Goal: Information Seeking & Learning: Learn about a topic

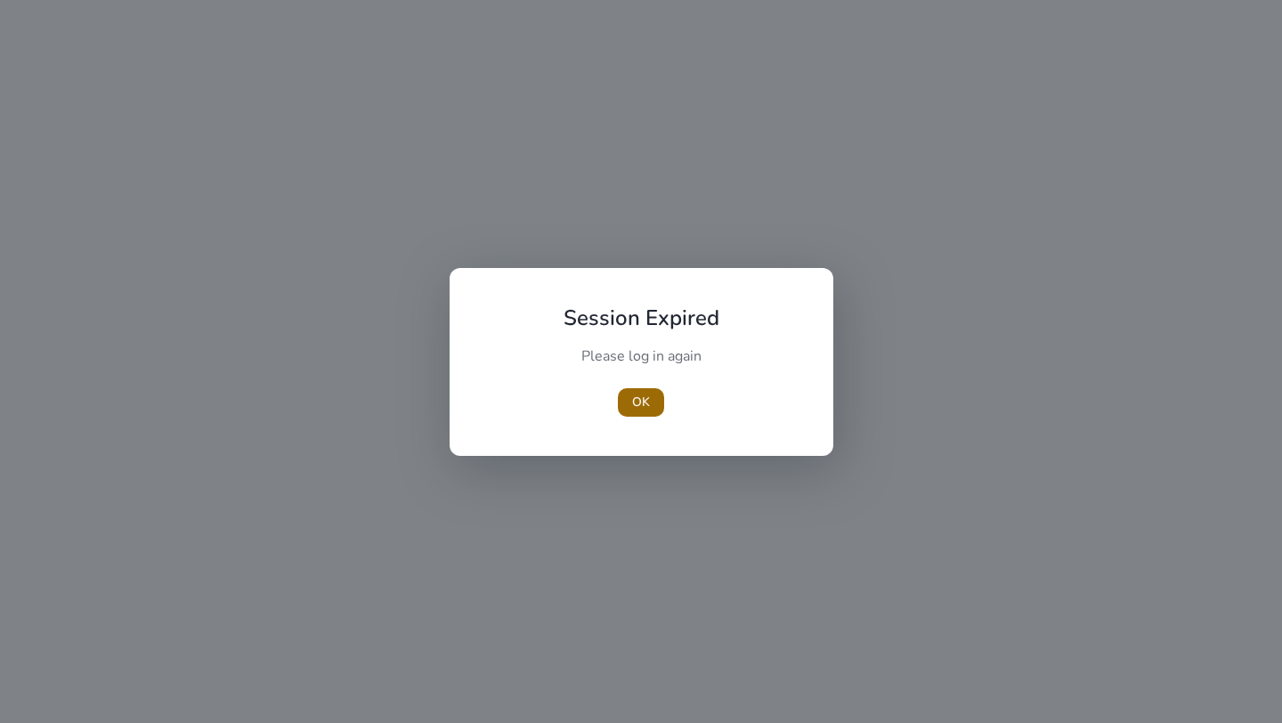
click at [641, 402] on span "OK" at bounding box center [641, 402] width 18 height 19
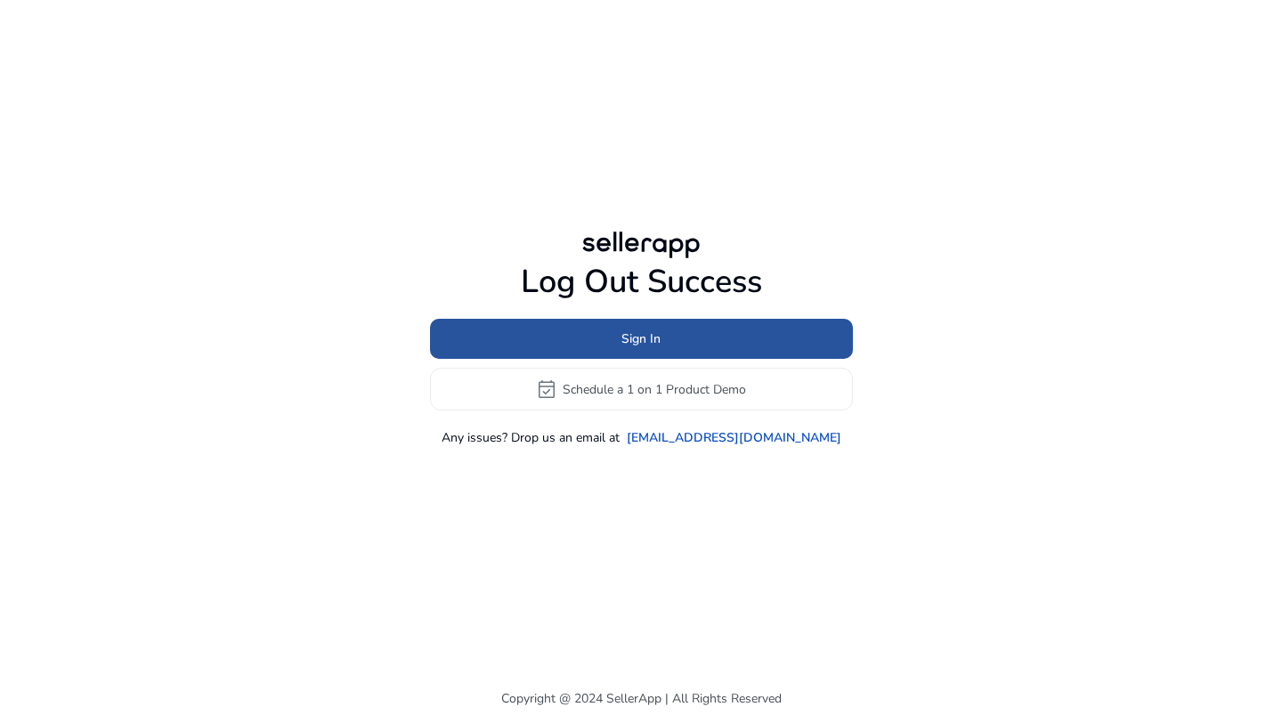
click at [644, 337] on span "Sign In" at bounding box center [641, 338] width 39 height 19
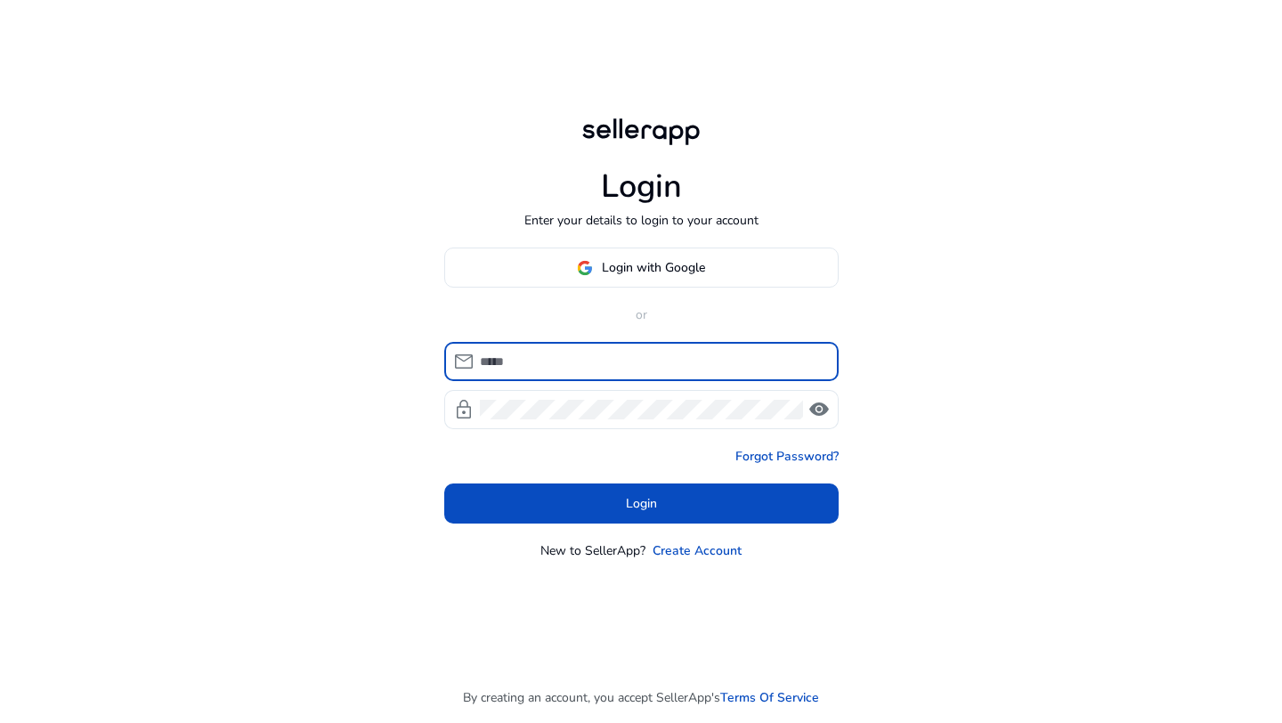
type input "**********"
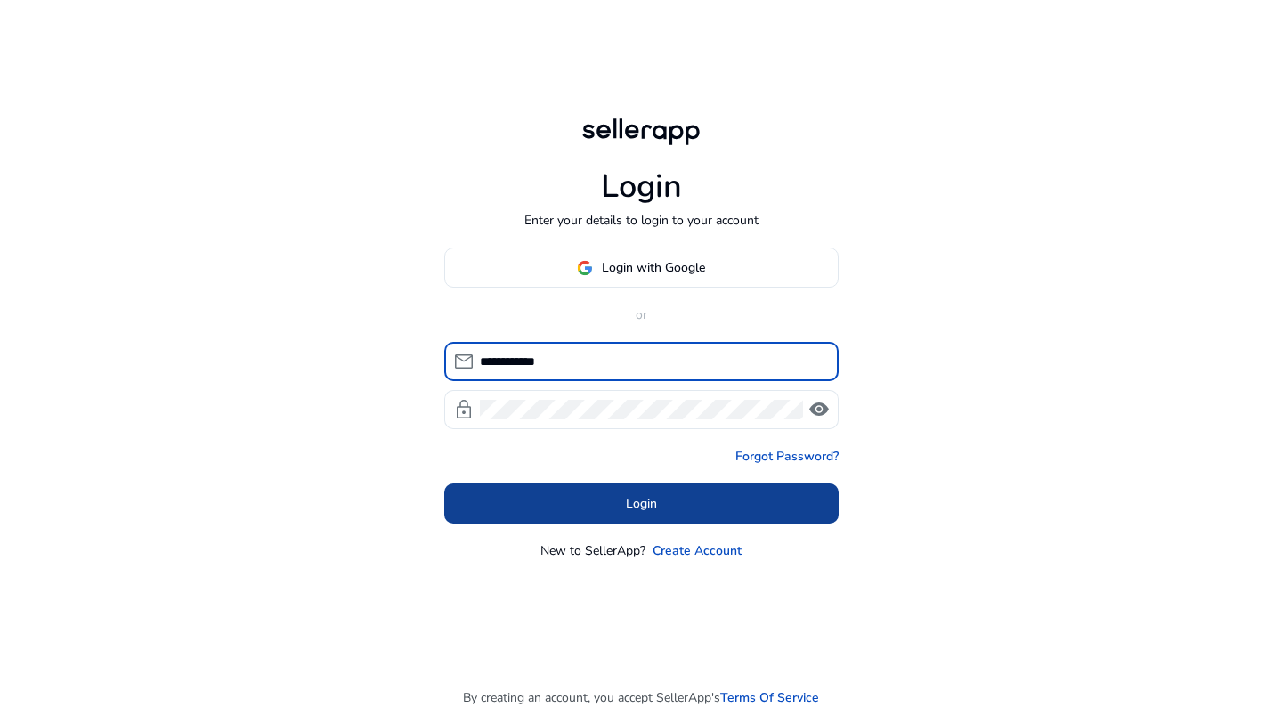
click at [626, 509] on span "Login" at bounding box center [641, 503] width 31 height 19
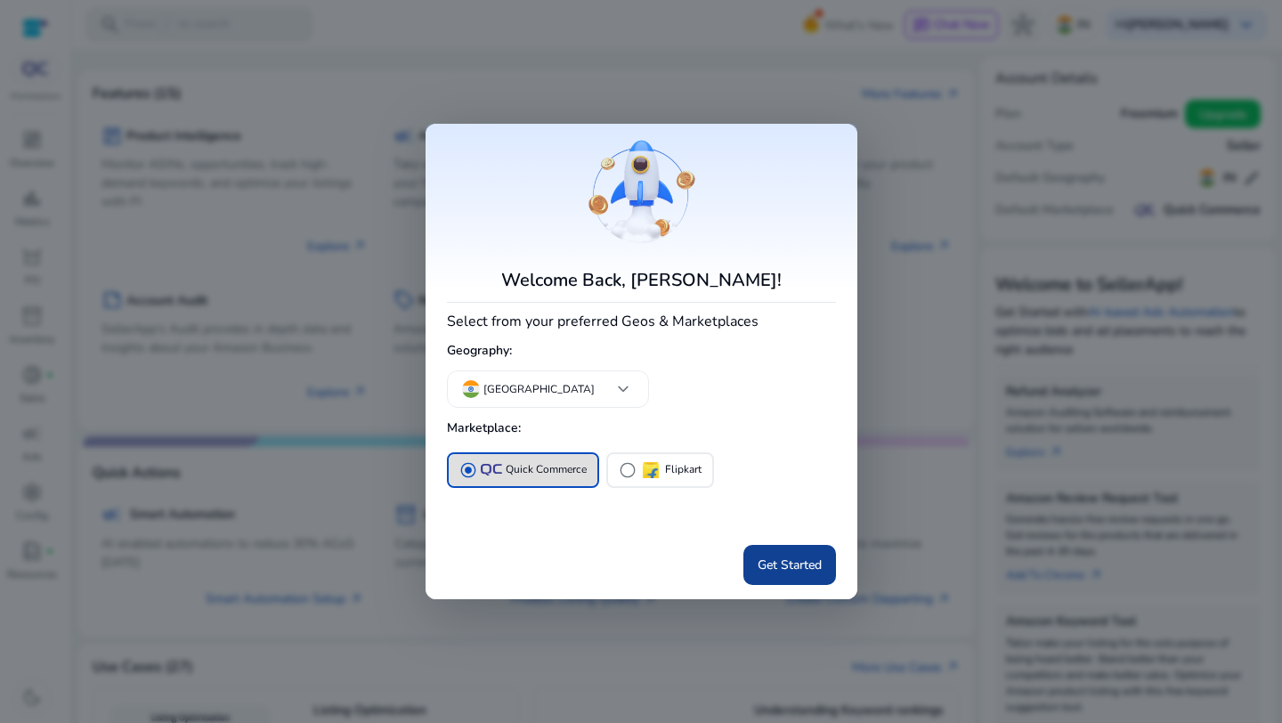
click at [784, 565] on span "Get Started" at bounding box center [790, 565] width 64 height 19
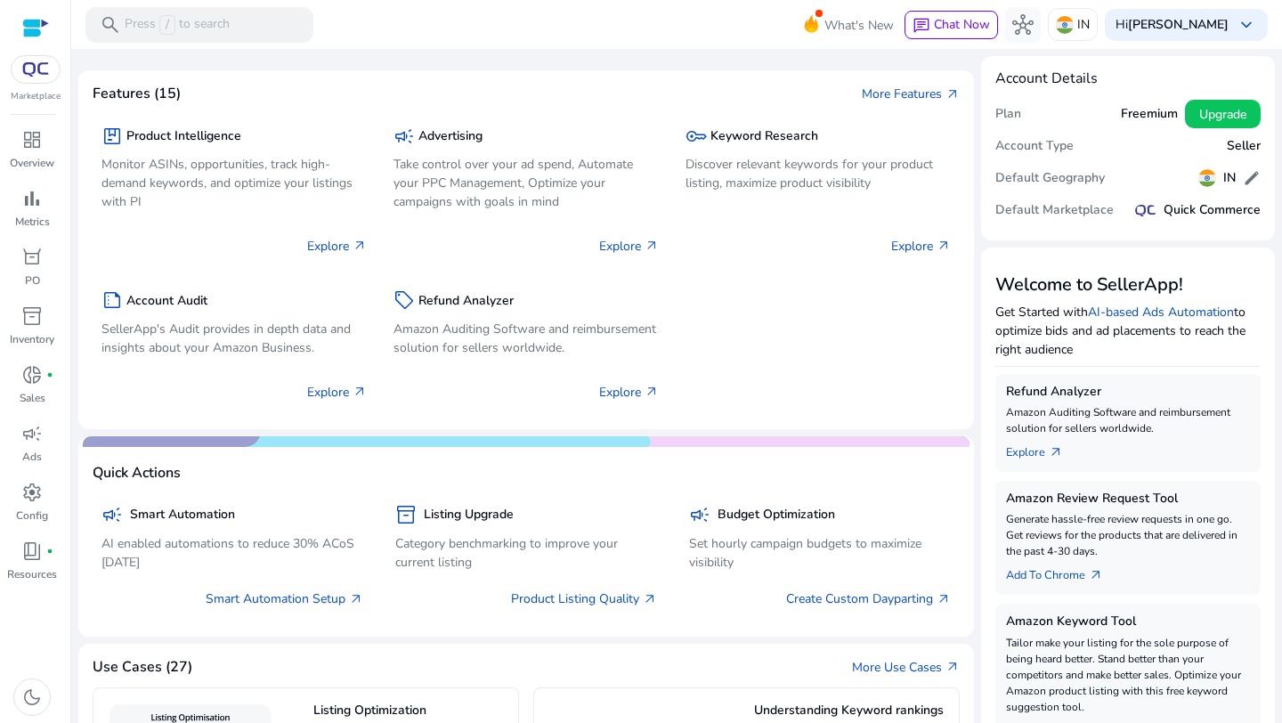
click at [32, 68] on img at bounding box center [36, 69] width 32 height 14
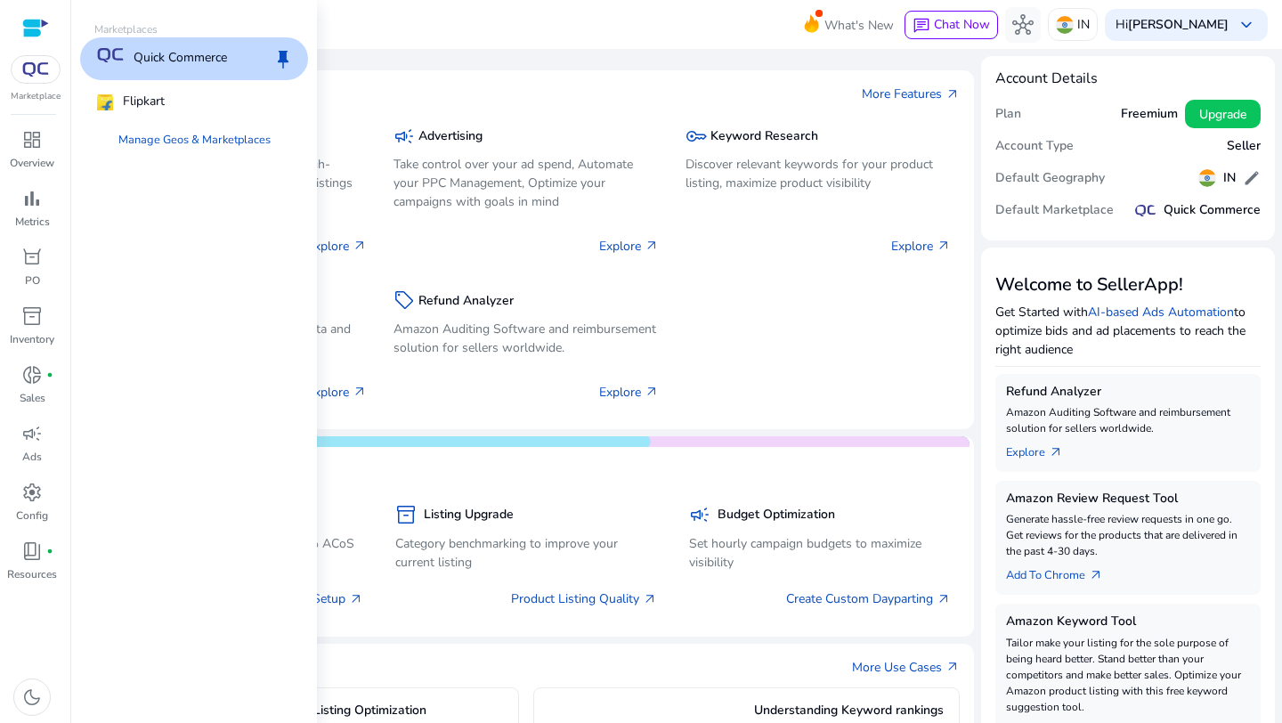
click at [196, 68] on p "Quick Commerce" at bounding box center [180, 58] width 93 height 21
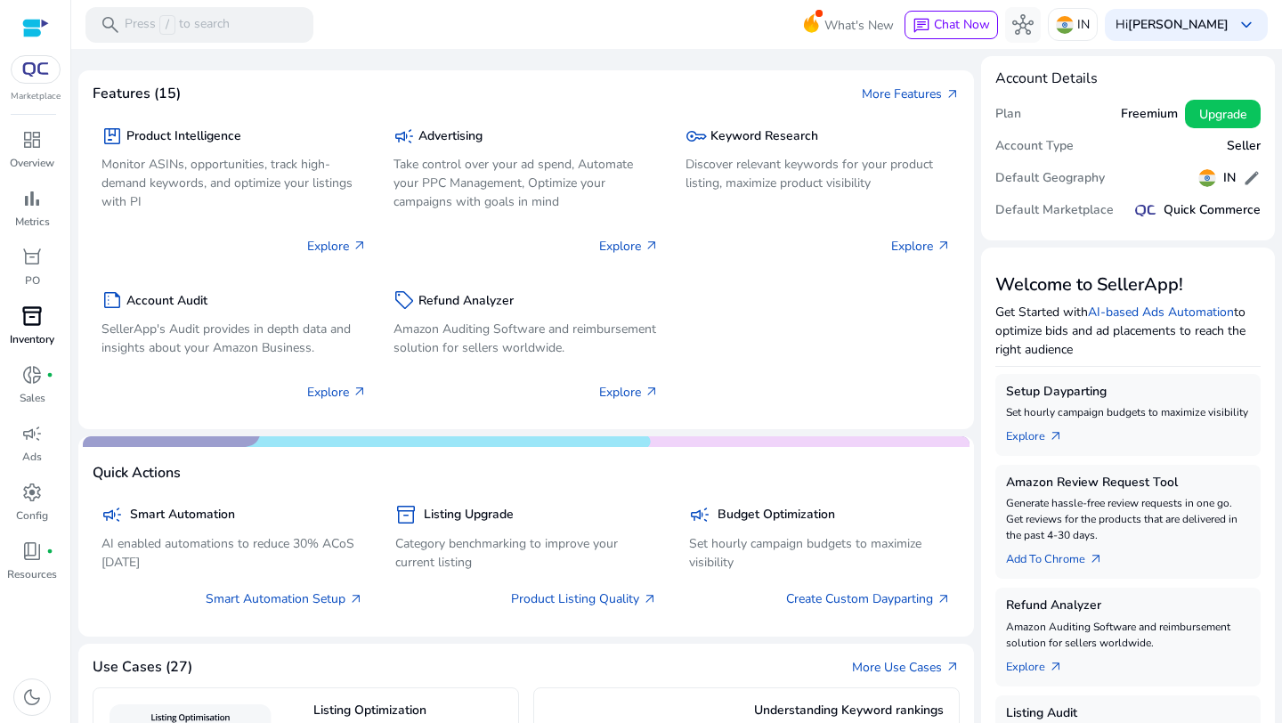
click at [28, 319] on span "inventory_2" at bounding box center [31, 315] width 21 height 21
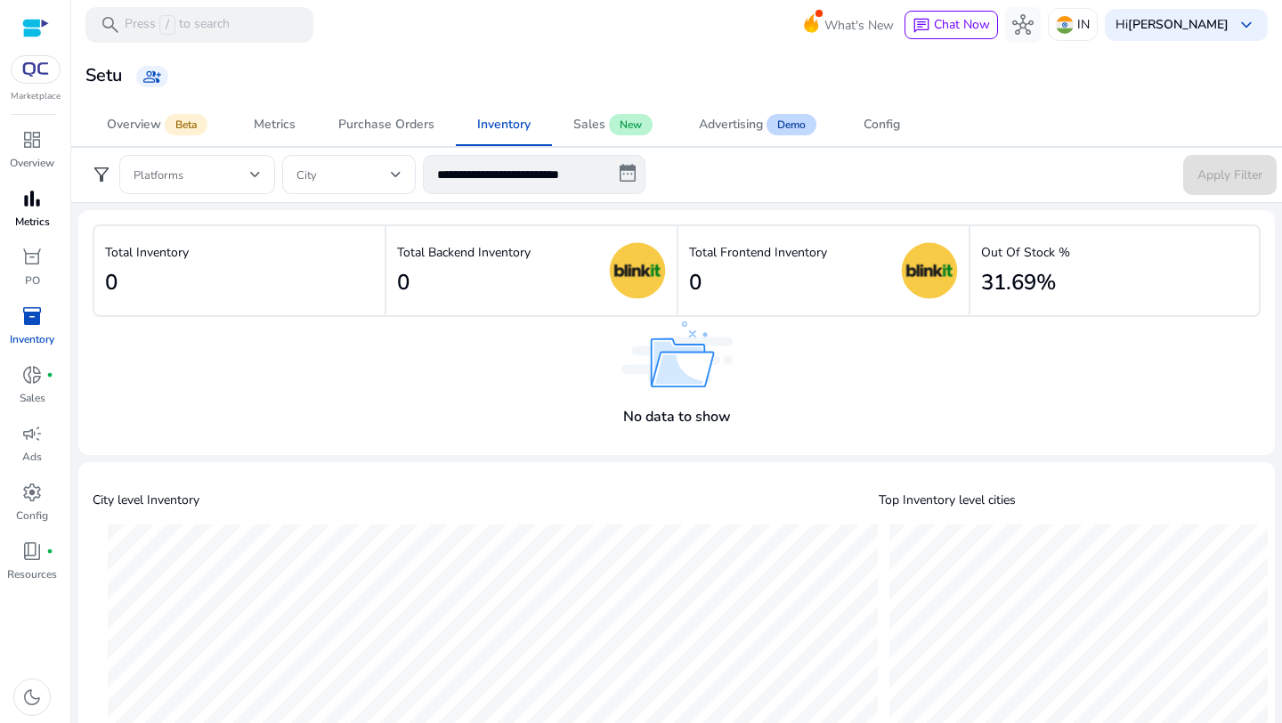
click at [24, 191] on span "bar_chart" at bounding box center [31, 198] width 21 height 21
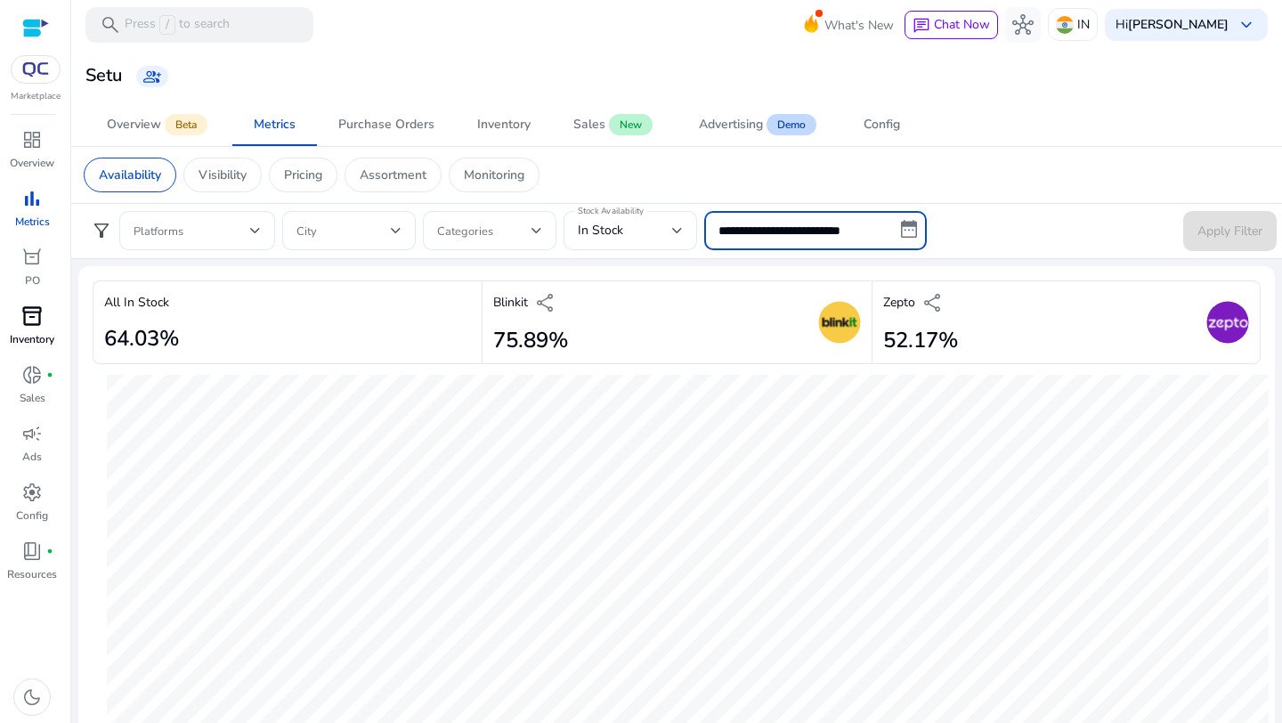
click at [913, 225] on input "**********" at bounding box center [815, 230] width 223 height 39
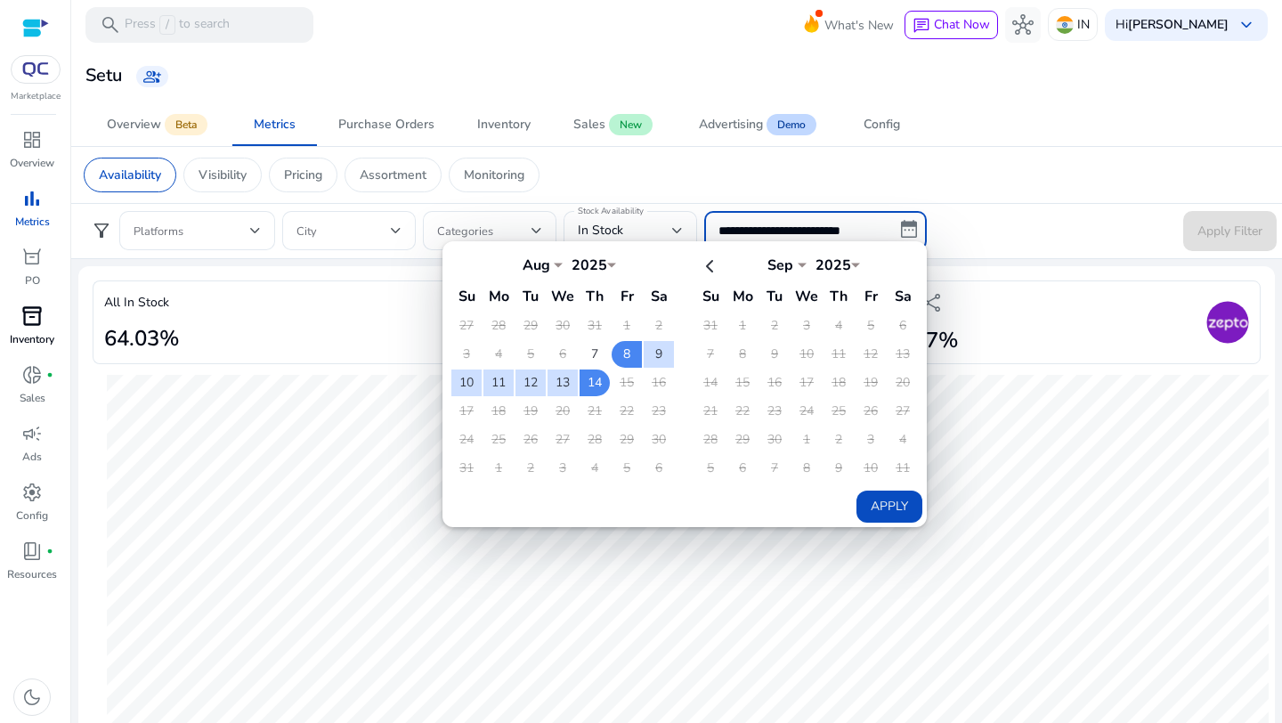
click at [883, 507] on button "Apply" at bounding box center [890, 507] width 66 height 32
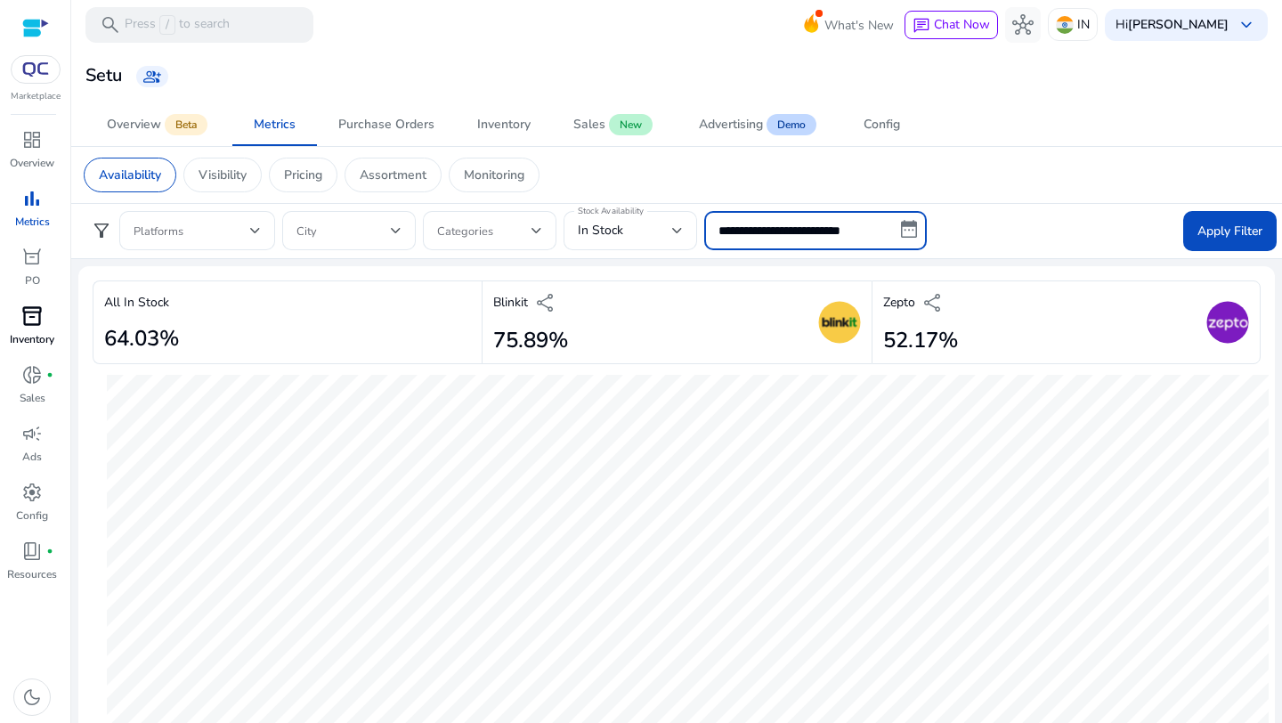
click at [908, 225] on input "**********" at bounding box center [815, 230] width 223 height 39
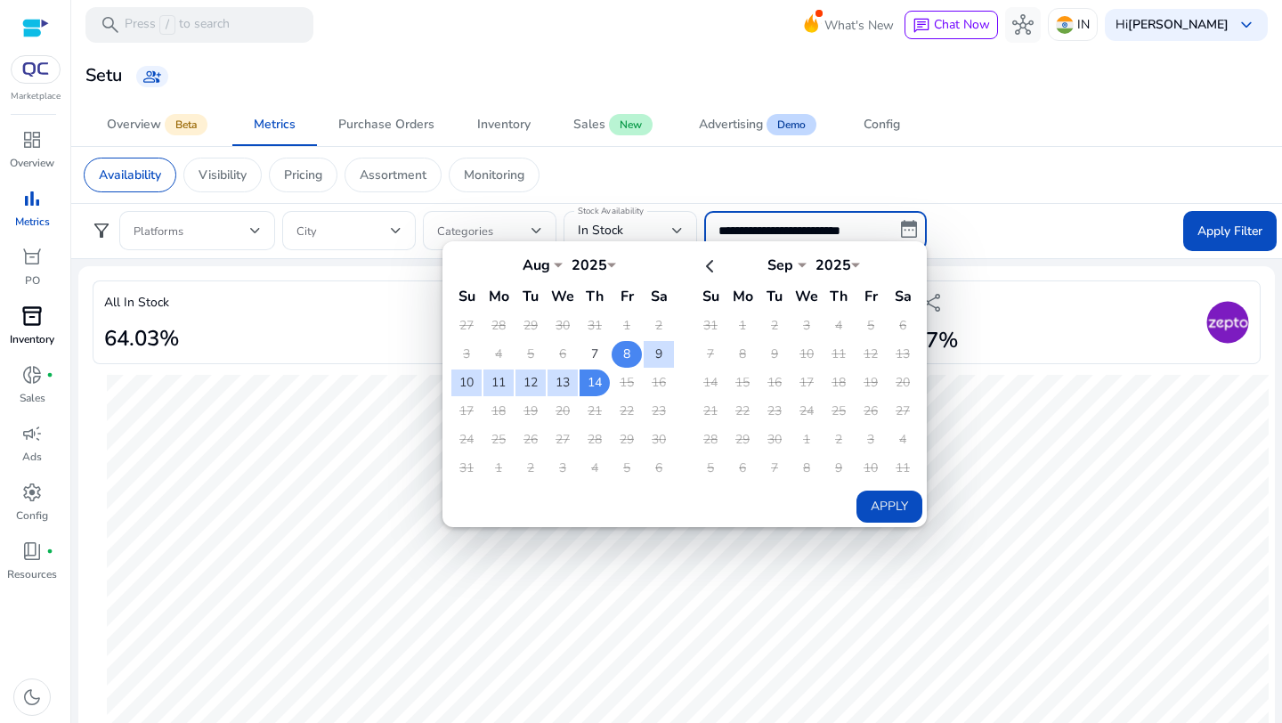
click at [631, 346] on td "8" at bounding box center [627, 354] width 30 height 27
click at [604, 378] on td "14" at bounding box center [595, 383] width 30 height 27
click at [879, 503] on button "Apply" at bounding box center [890, 507] width 66 height 32
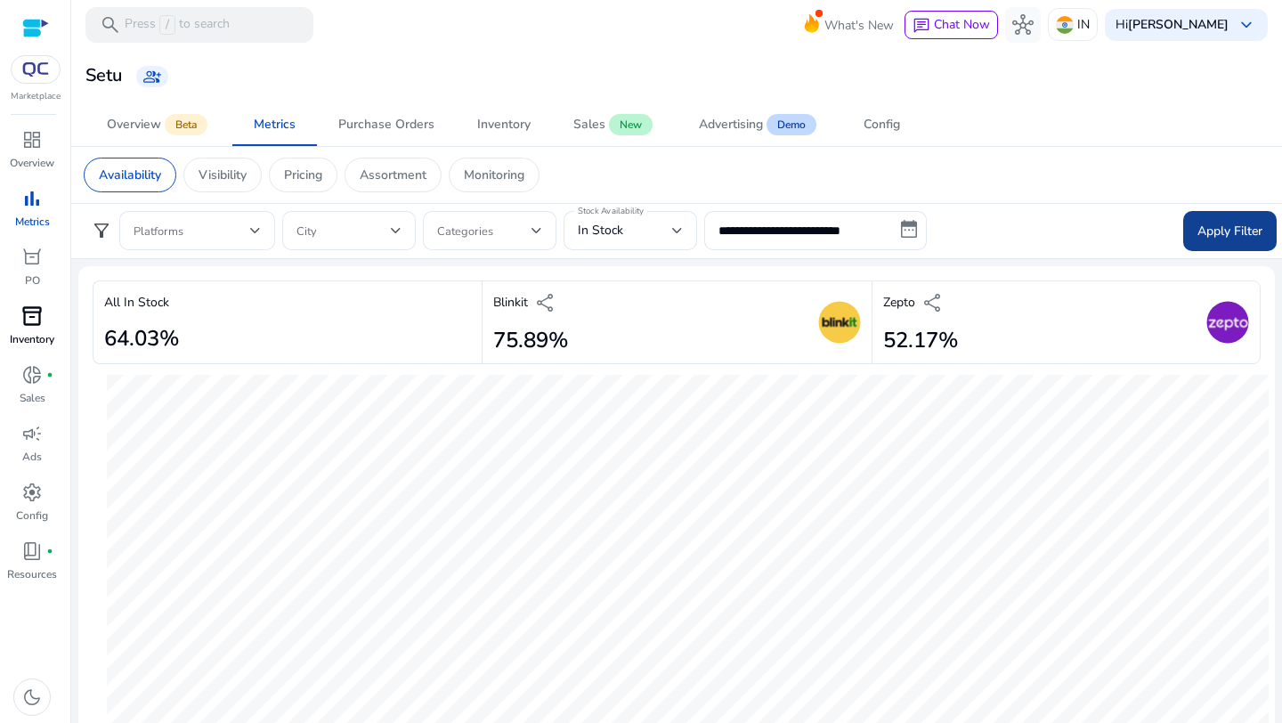
click at [1221, 233] on span "Apply Filter" at bounding box center [1230, 231] width 65 height 19
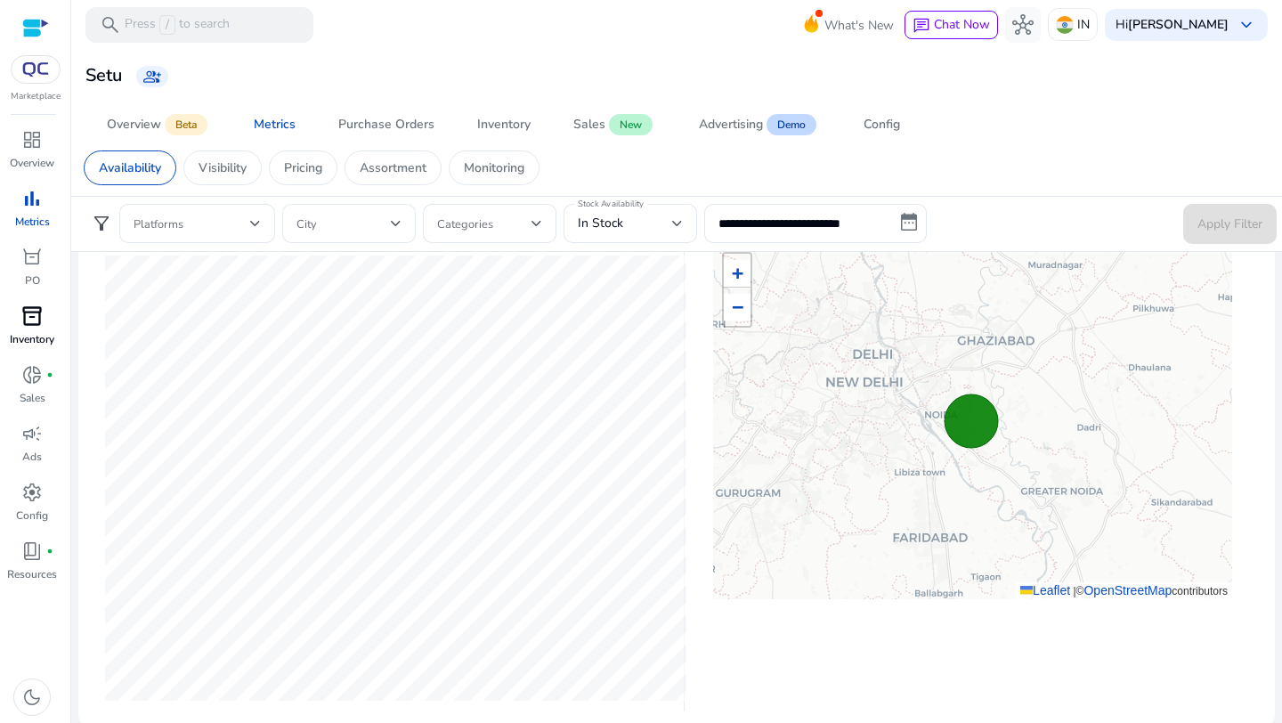
scroll to position [564, 0]
click at [538, 226] on div at bounding box center [537, 223] width 11 height 7
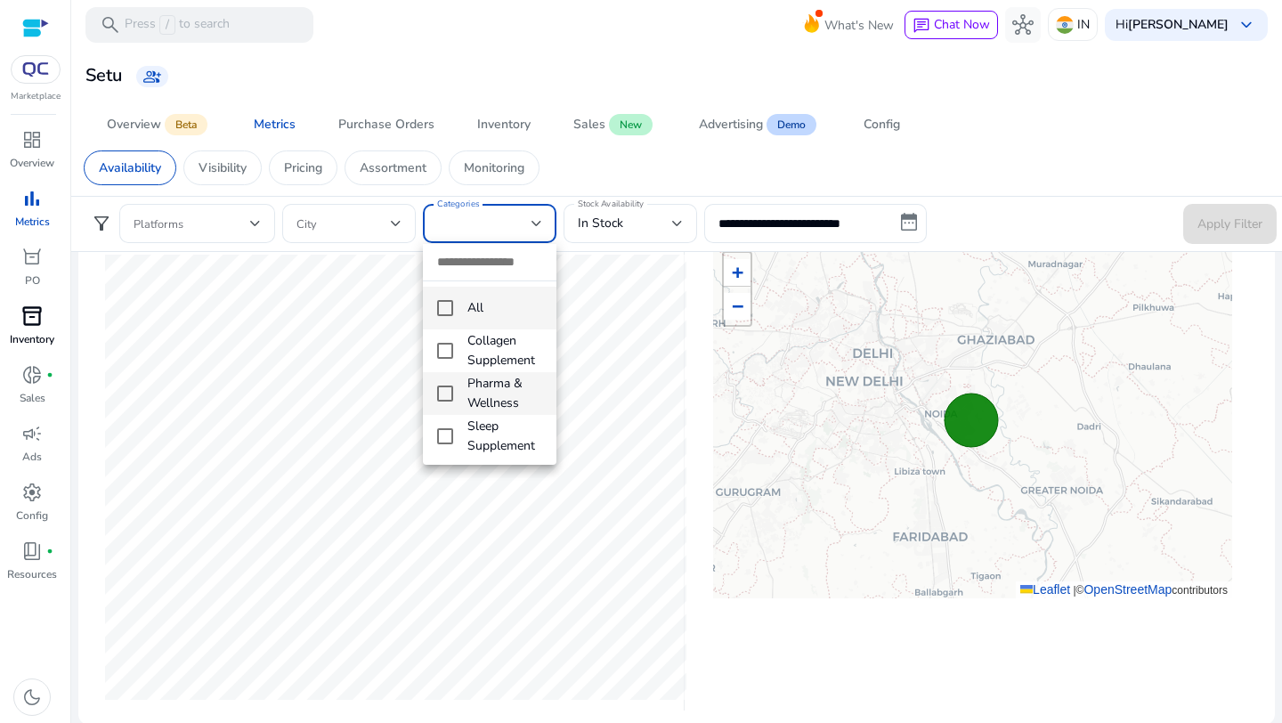
click at [447, 391] on mat-pseudo-checkbox at bounding box center [445, 394] width 16 height 16
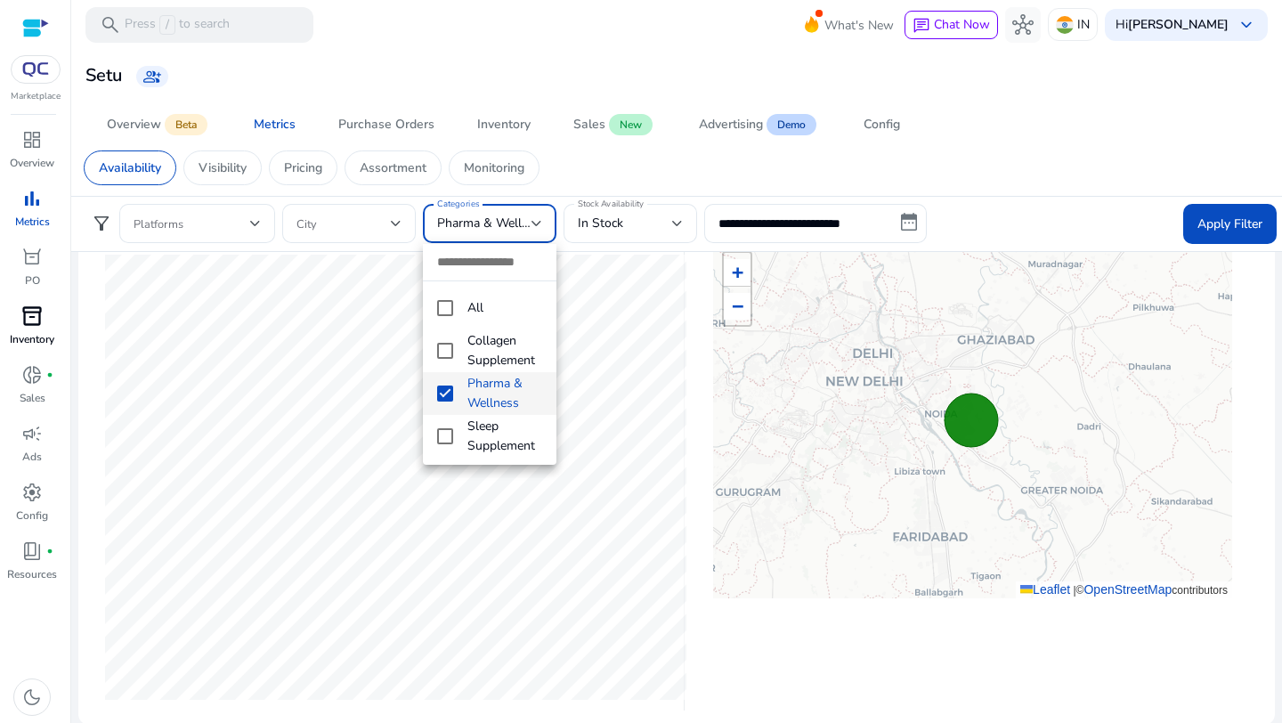
click at [394, 217] on div at bounding box center [641, 361] width 1282 height 723
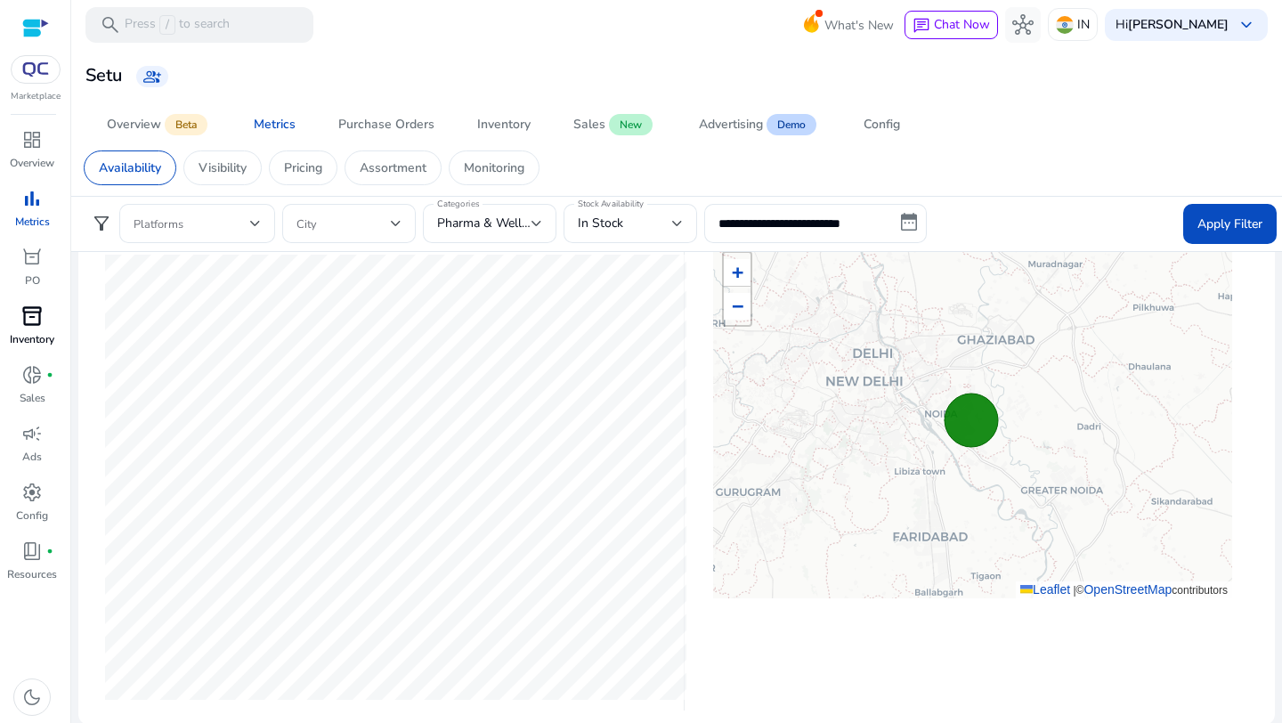
click at [394, 217] on div at bounding box center [396, 223] width 11 height 21
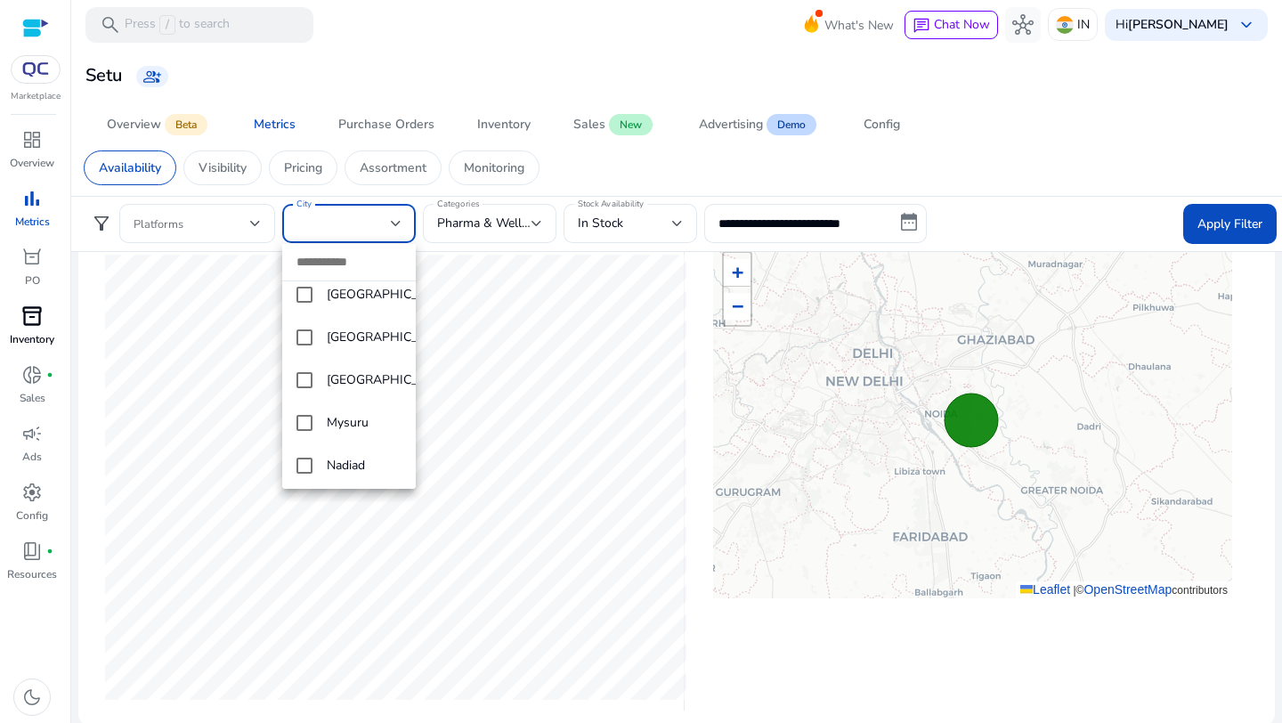
scroll to position [5659, 0]
click at [305, 299] on mat-pseudo-checkbox at bounding box center [305, 291] width 16 height 16
click at [1037, 208] on div at bounding box center [641, 361] width 1282 height 723
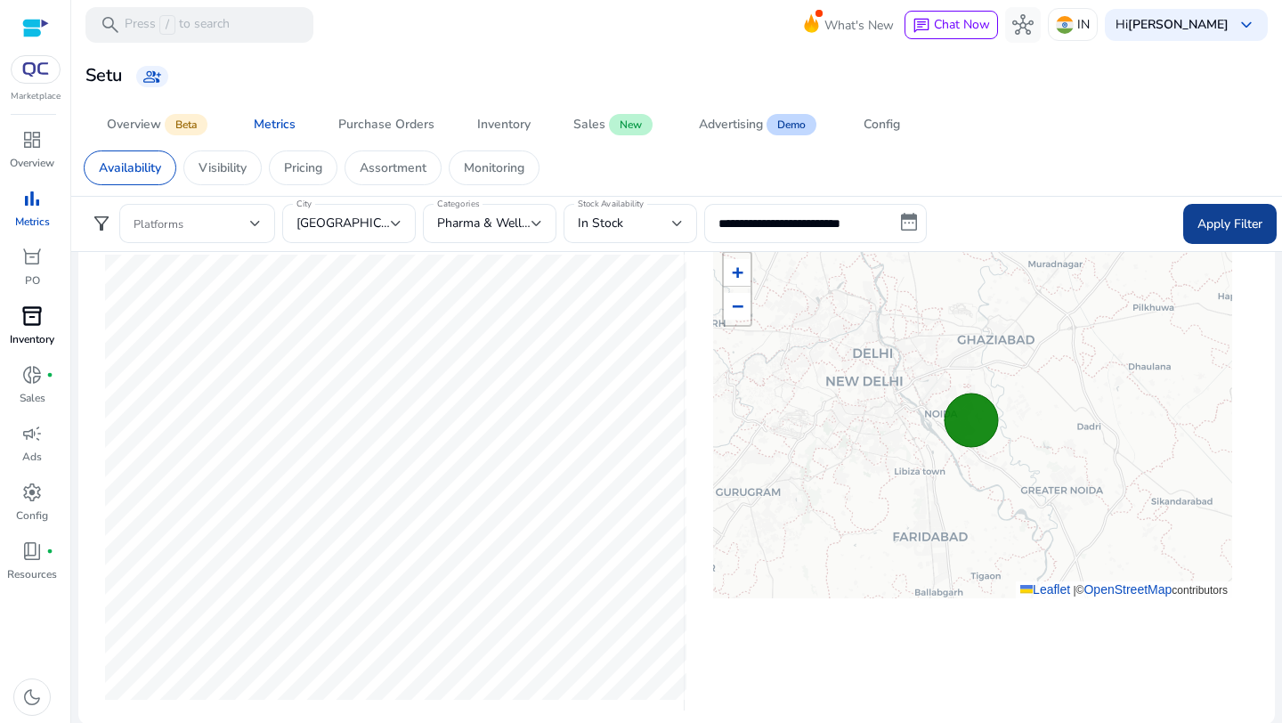
click at [1222, 232] on span "Apply Filter" at bounding box center [1230, 224] width 65 height 19
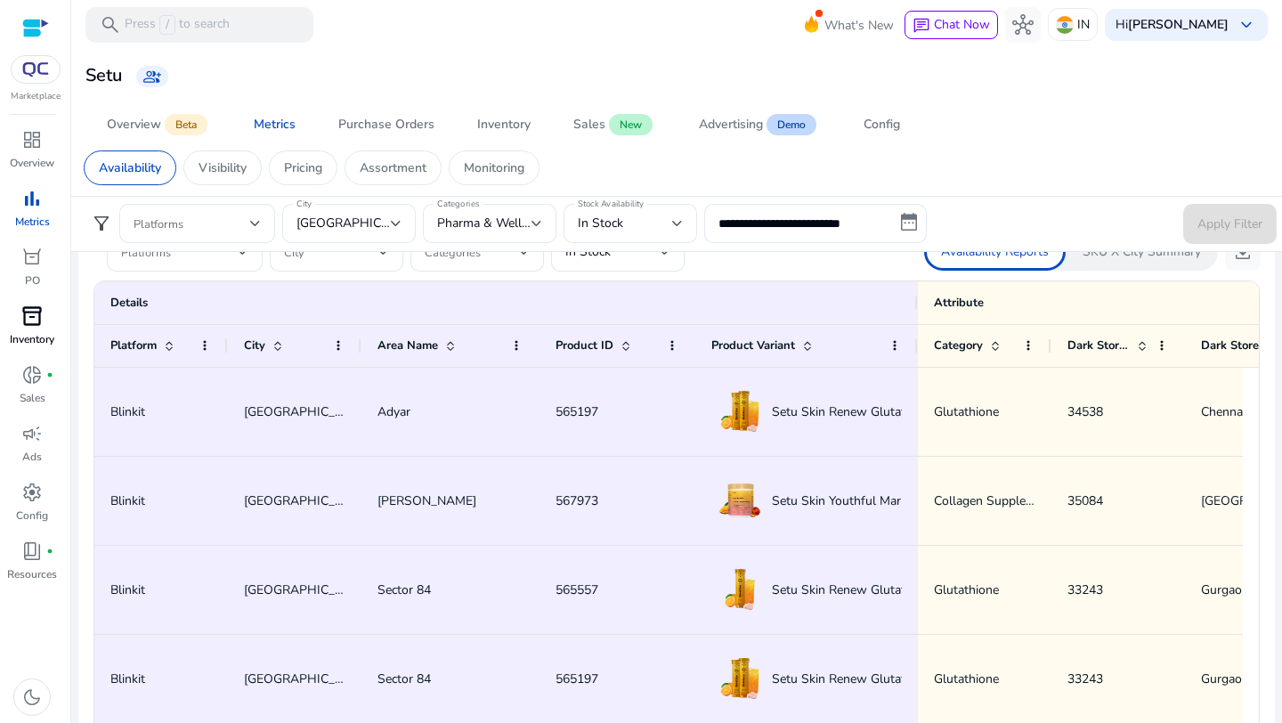
scroll to position [1114, 0]
click at [1143, 345] on span at bounding box center [1142, 347] width 14 height 14
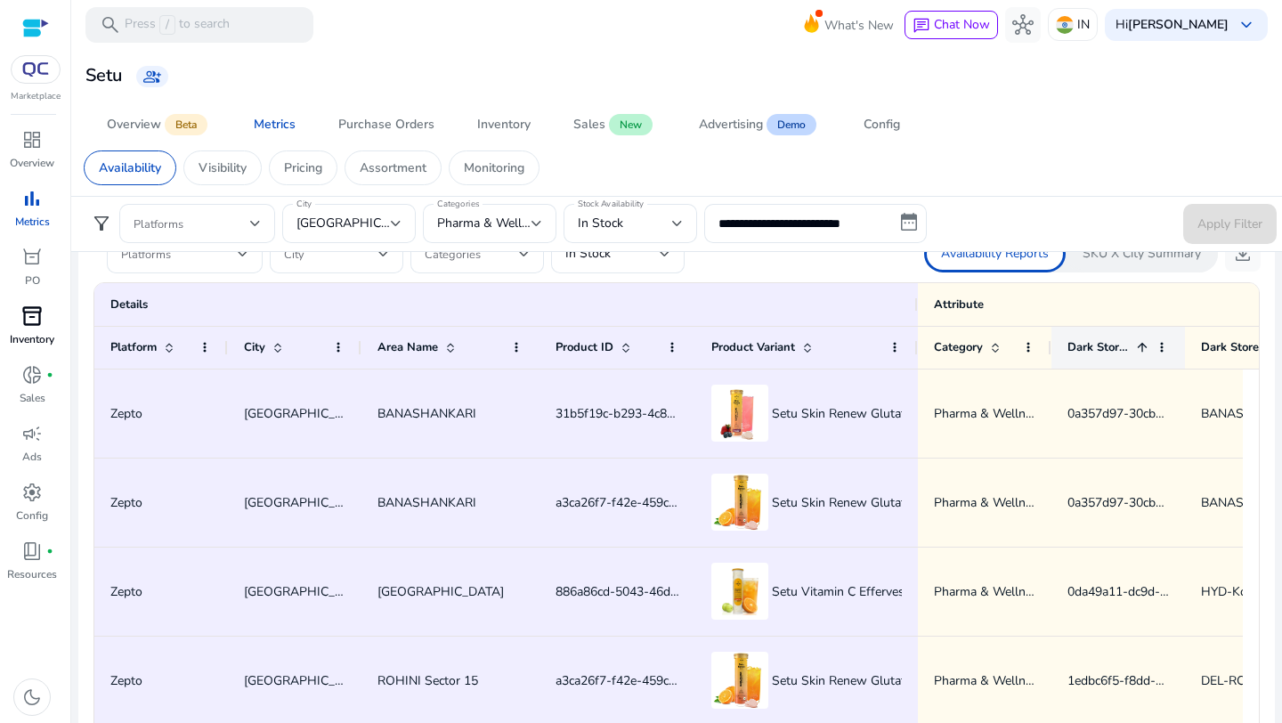
click at [1143, 345] on span at bounding box center [1142, 347] width 14 height 14
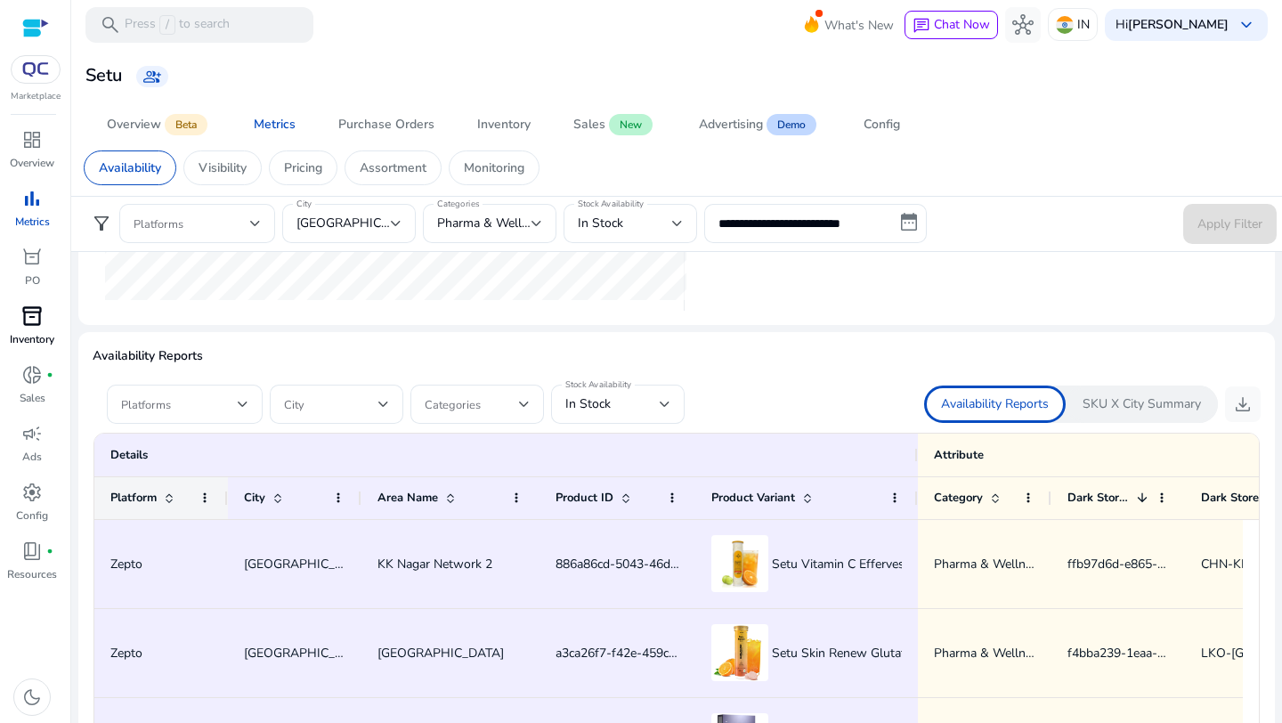
scroll to position [957, 0]
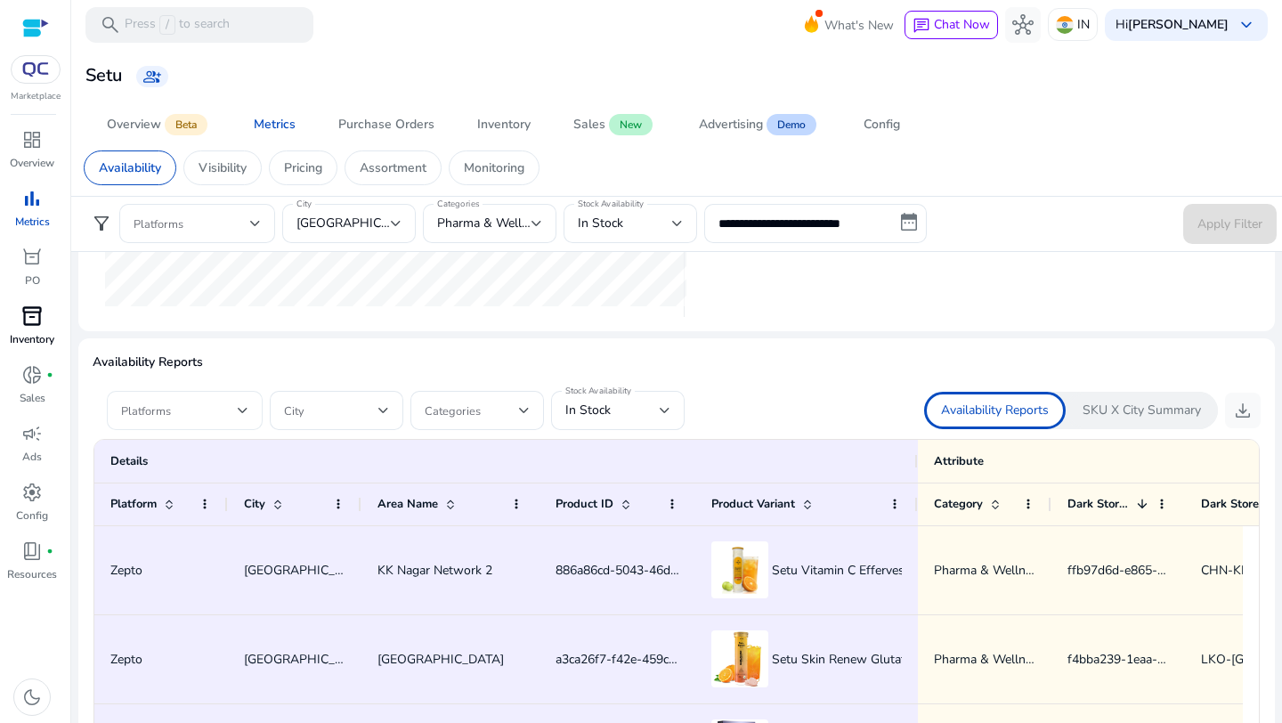
click at [252, 410] on div "Platforms" at bounding box center [185, 410] width 156 height 39
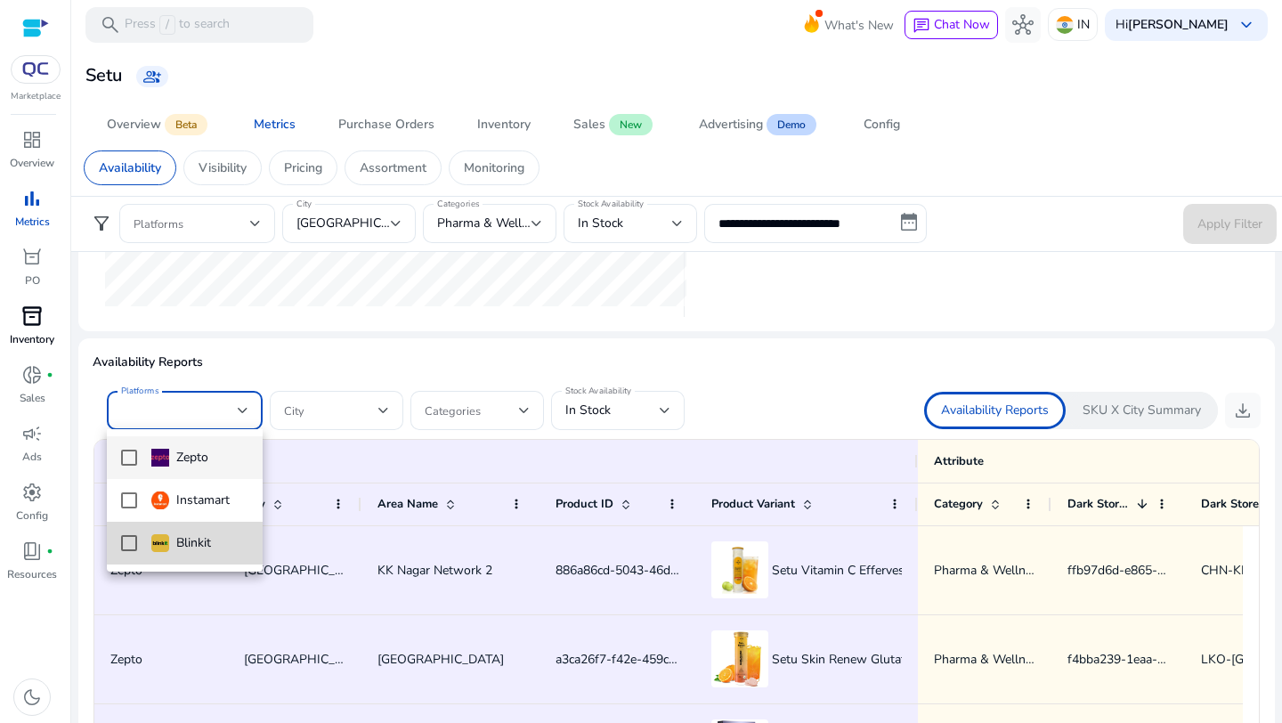
click at [130, 547] on mat-pseudo-checkbox at bounding box center [129, 543] width 16 height 16
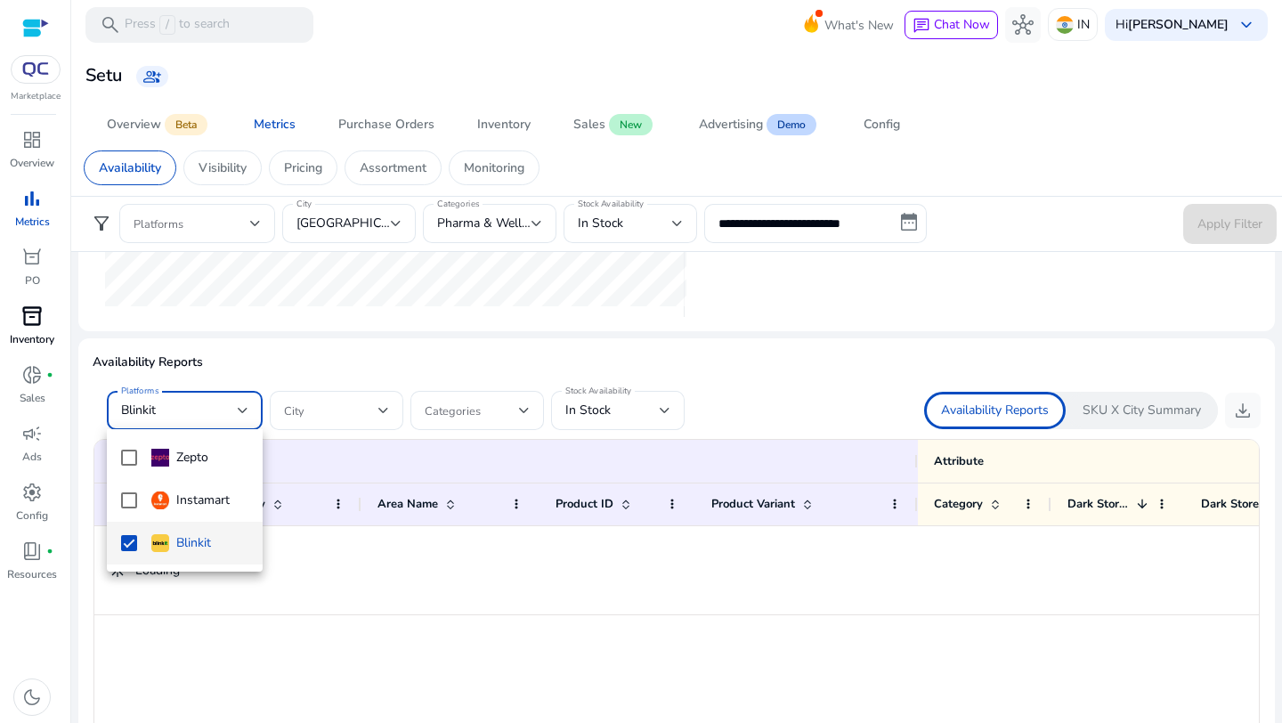
click at [387, 360] on div at bounding box center [641, 361] width 1282 height 723
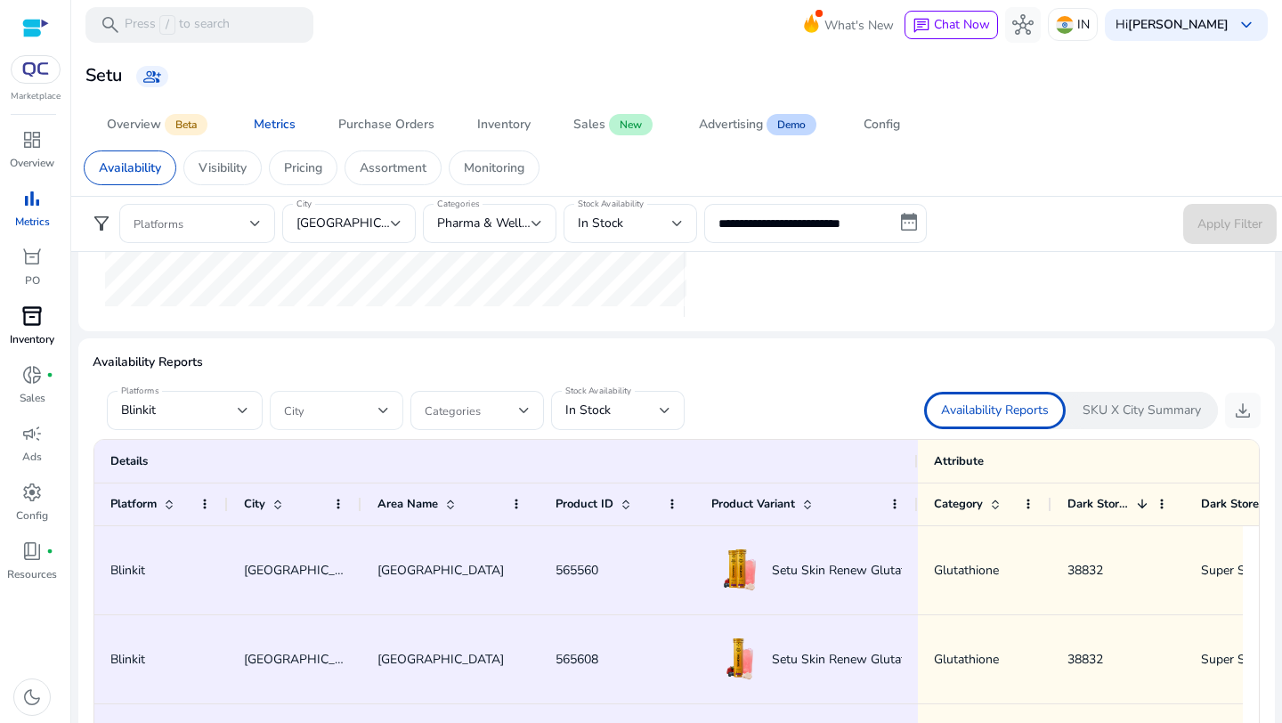
click at [379, 410] on div at bounding box center [383, 410] width 11 height 7
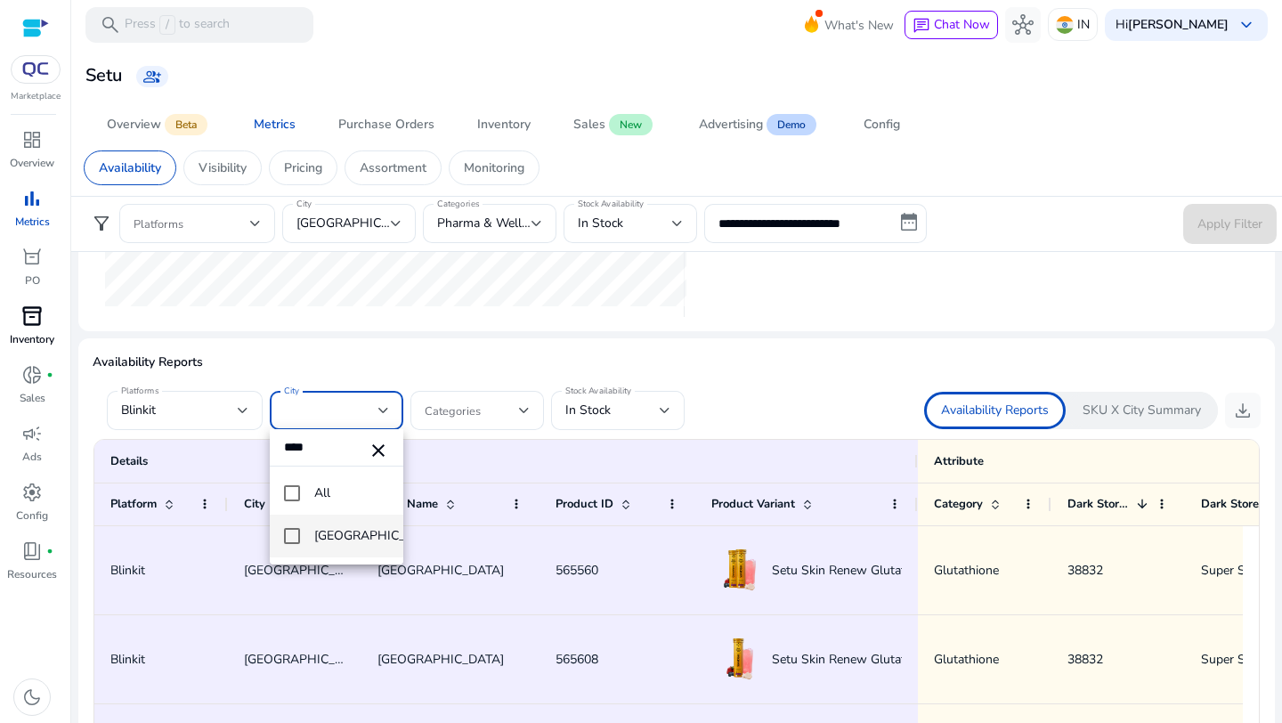
type input "****"
click at [294, 533] on mat-pseudo-checkbox at bounding box center [292, 536] width 16 height 16
click at [495, 372] on div at bounding box center [641, 361] width 1282 height 723
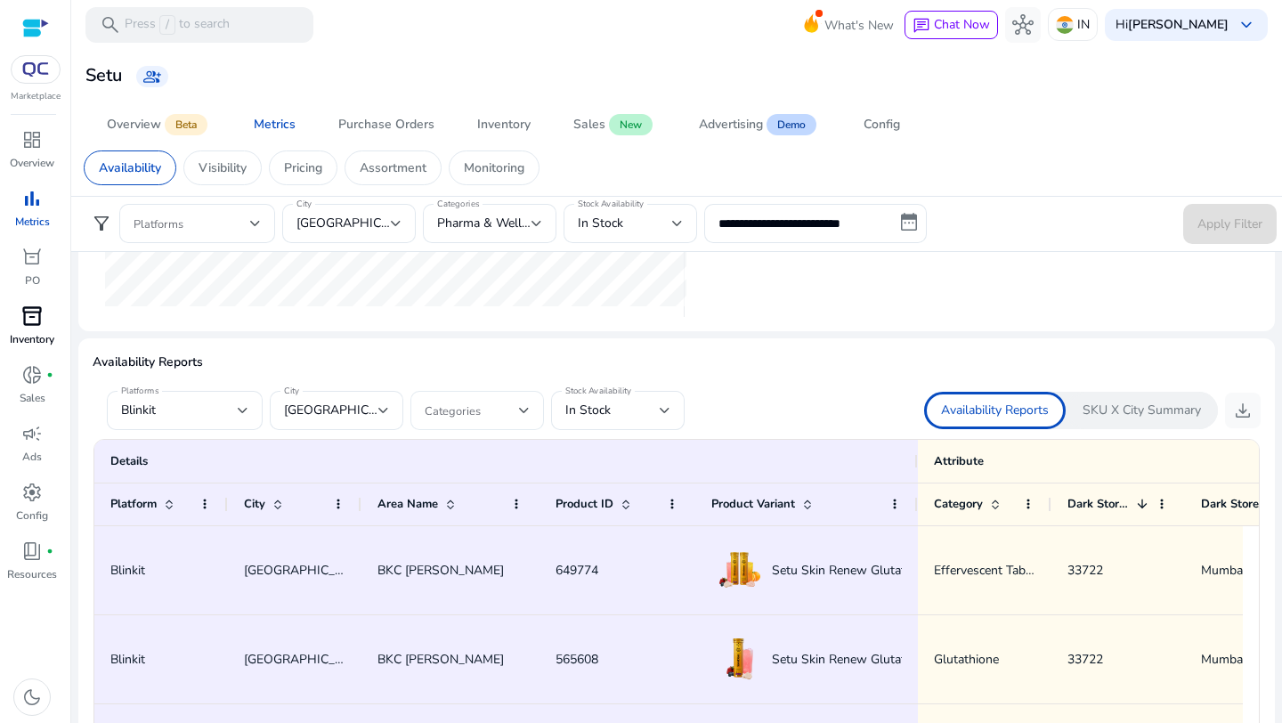
click at [523, 413] on div at bounding box center [524, 410] width 11 height 21
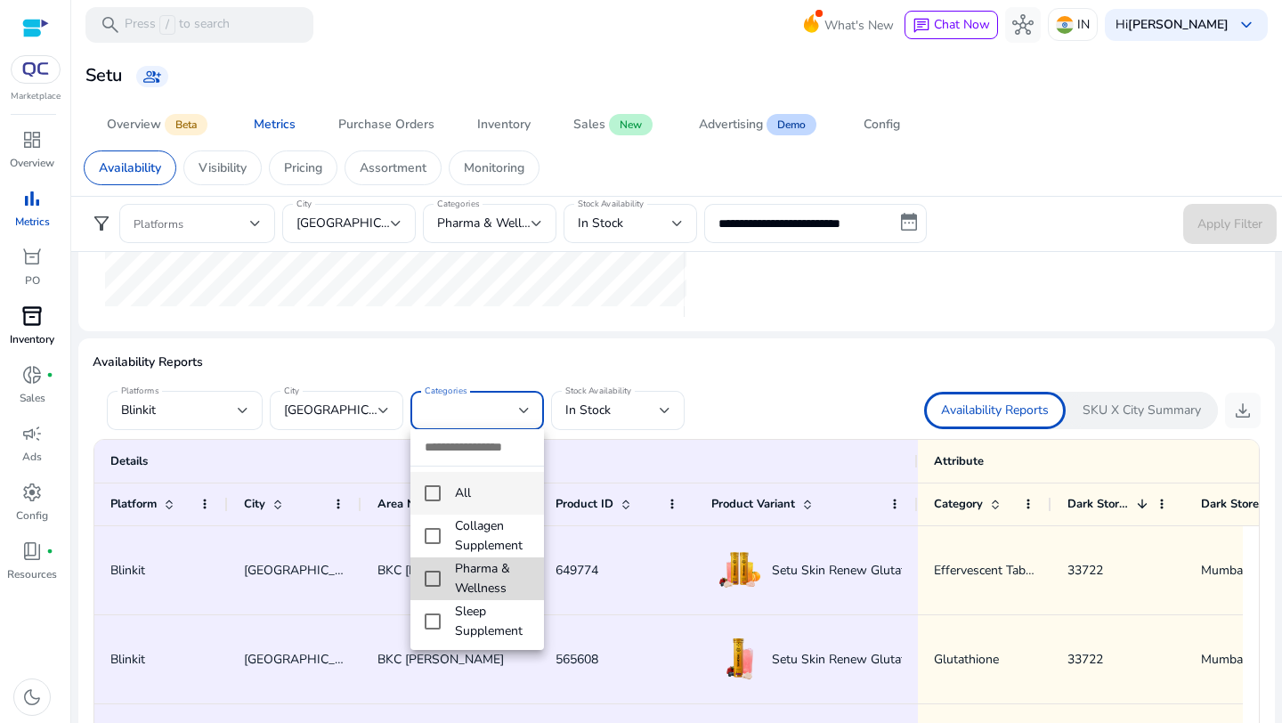
click at [463, 587] on span "Pharma & Wellness" at bounding box center [492, 578] width 75 height 39
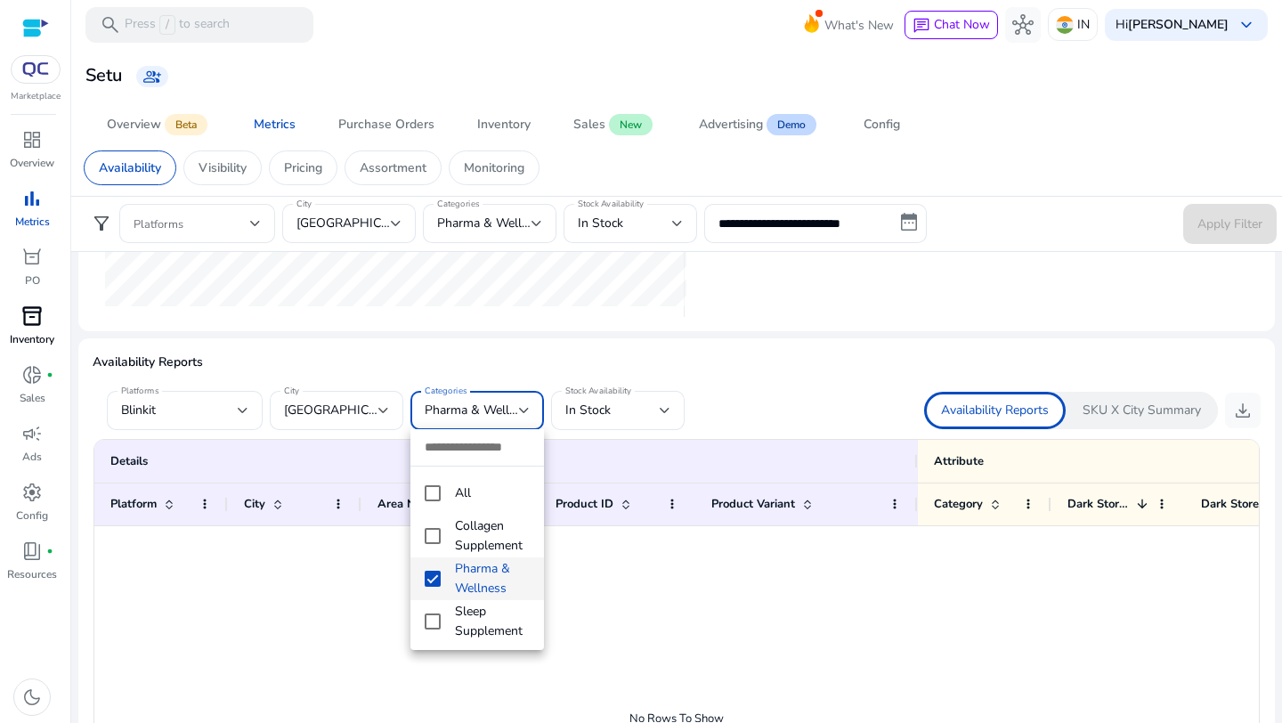
click at [772, 358] on div at bounding box center [641, 361] width 1282 height 723
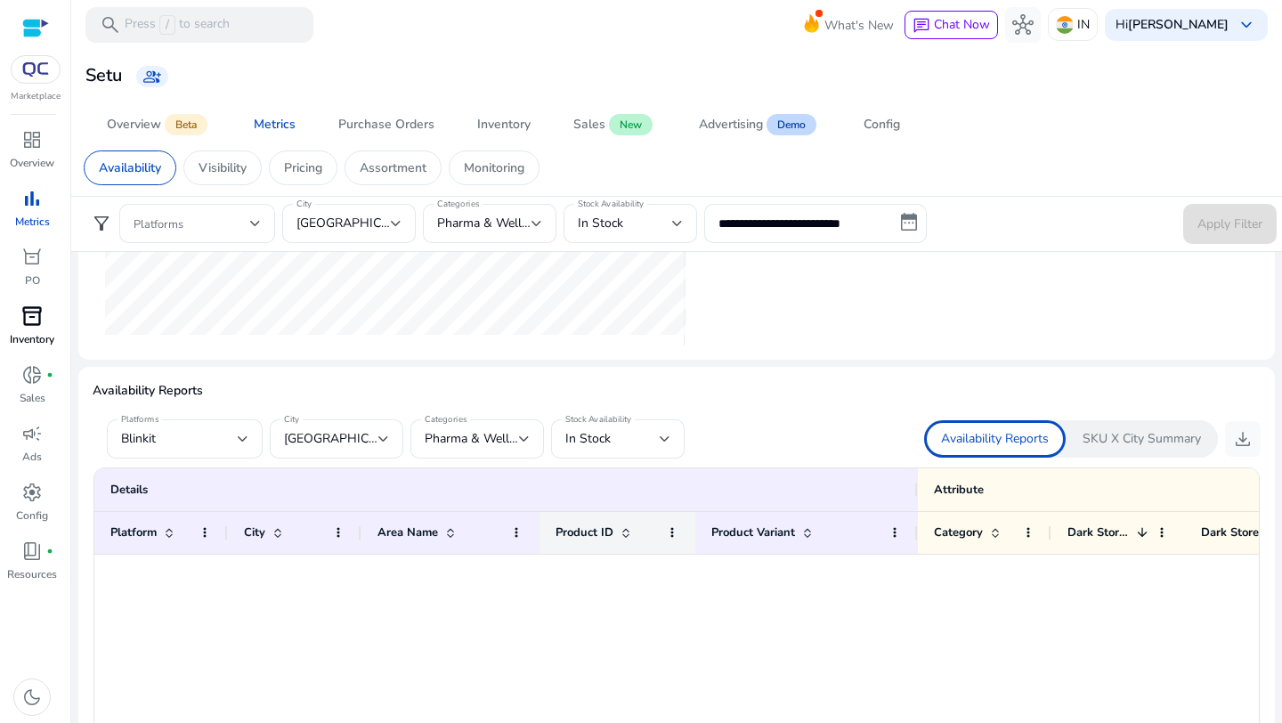
scroll to position [921, 0]
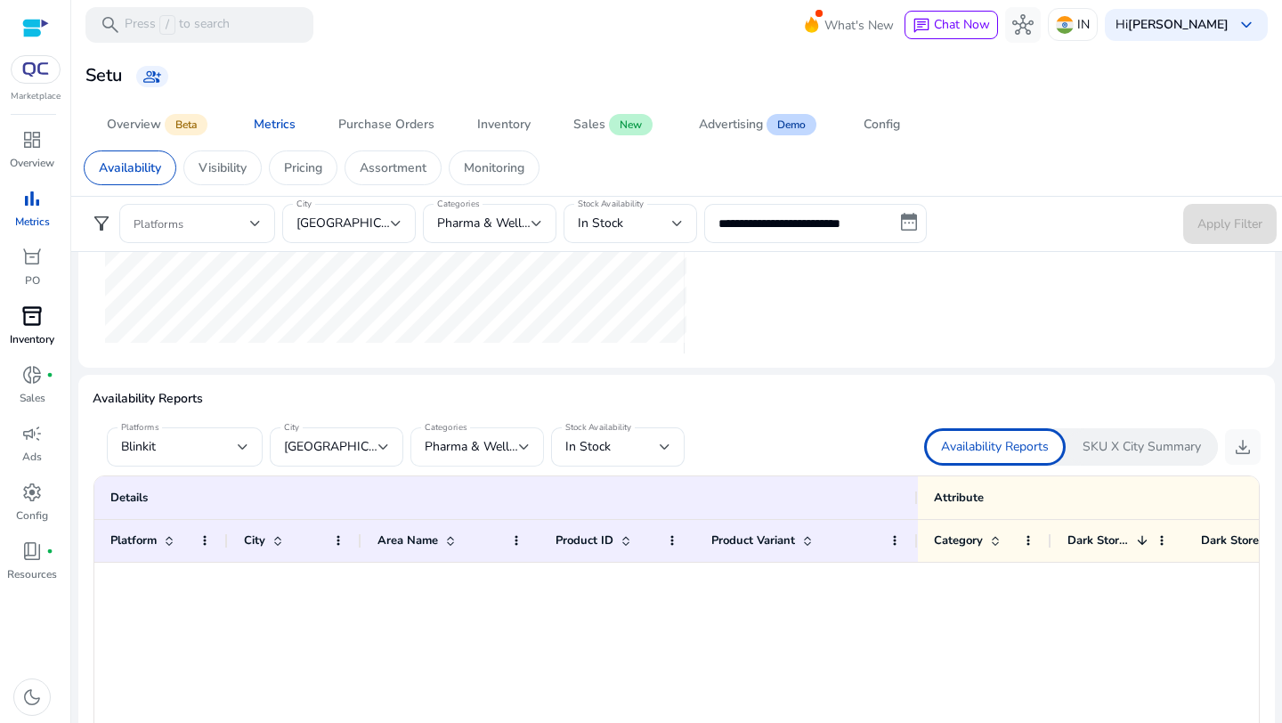
click at [522, 438] on div at bounding box center [524, 446] width 11 height 21
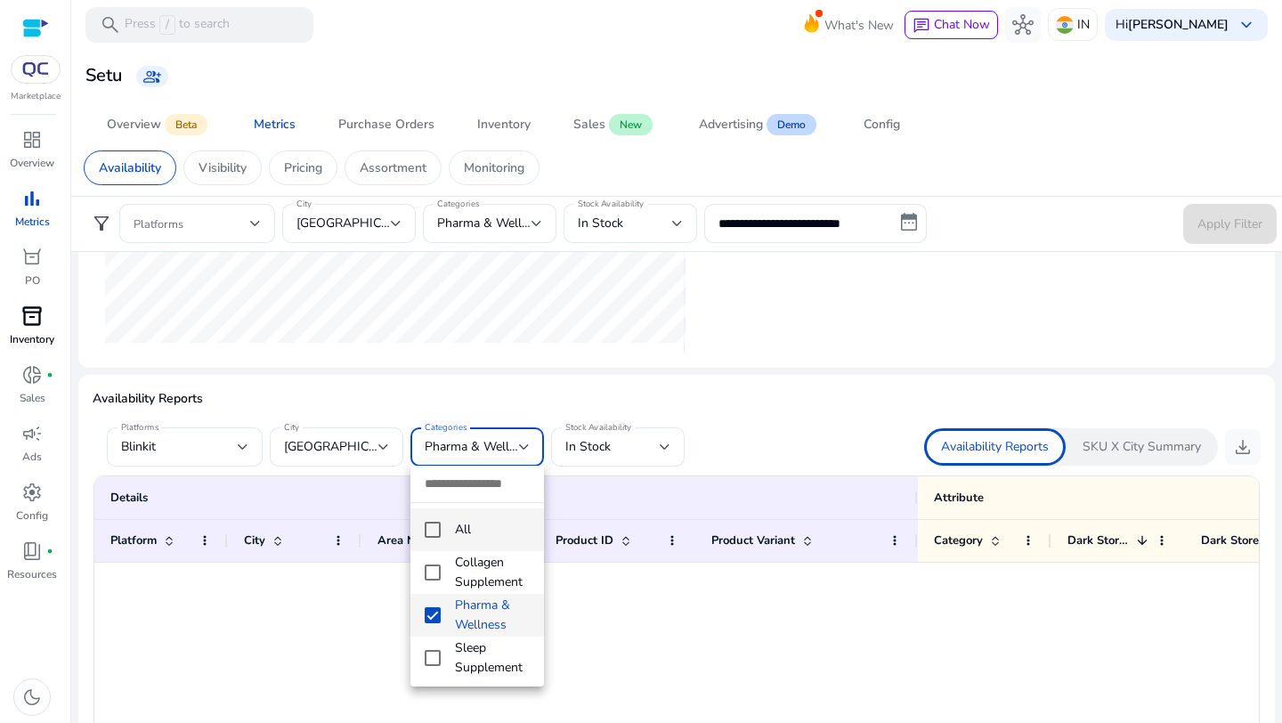
click at [436, 529] on mat-pseudo-checkbox at bounding box center [433, 530] width 16 height 16
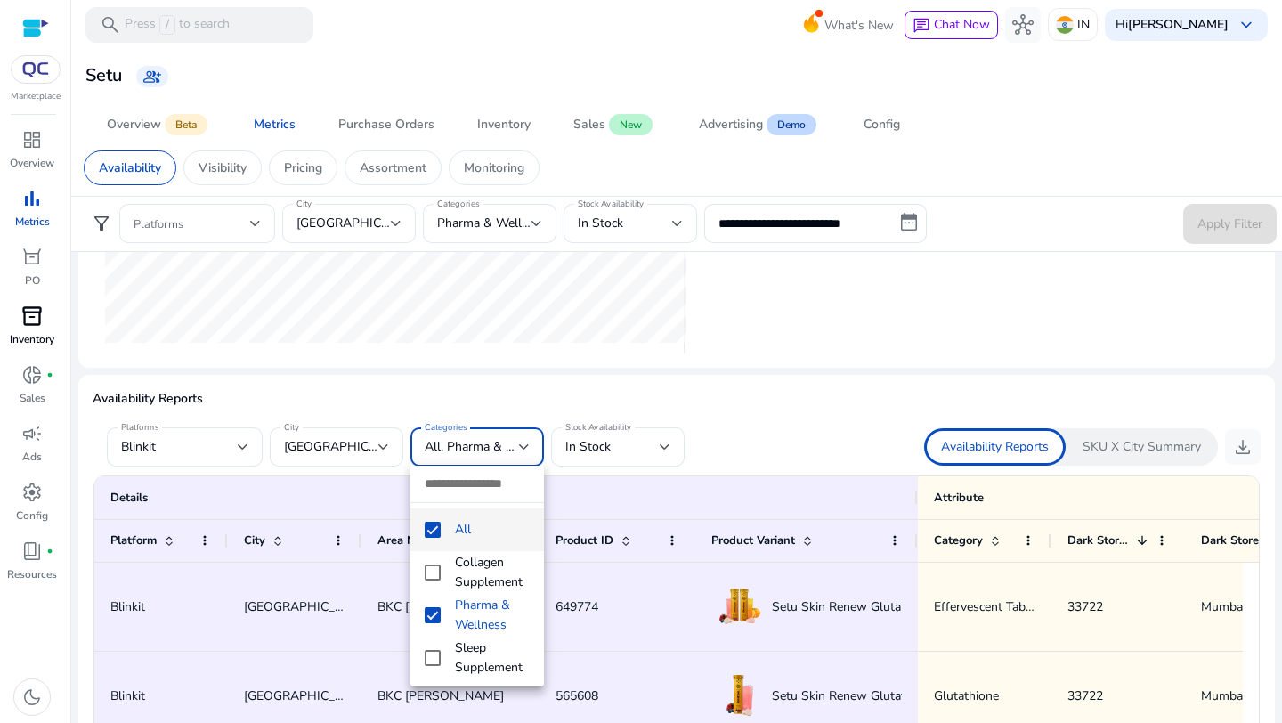
click at [765, 424] on div at bounding box center [641, 361] width 1282 height 723
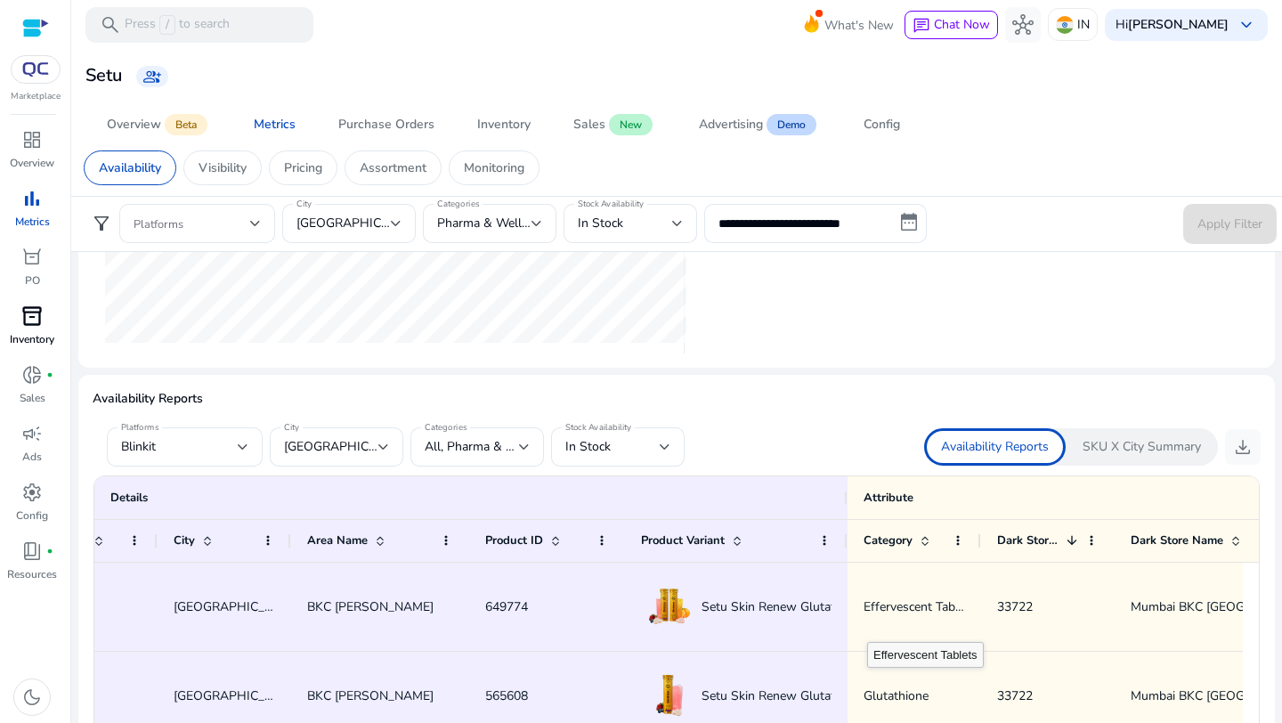
scroll to position [0, 0]
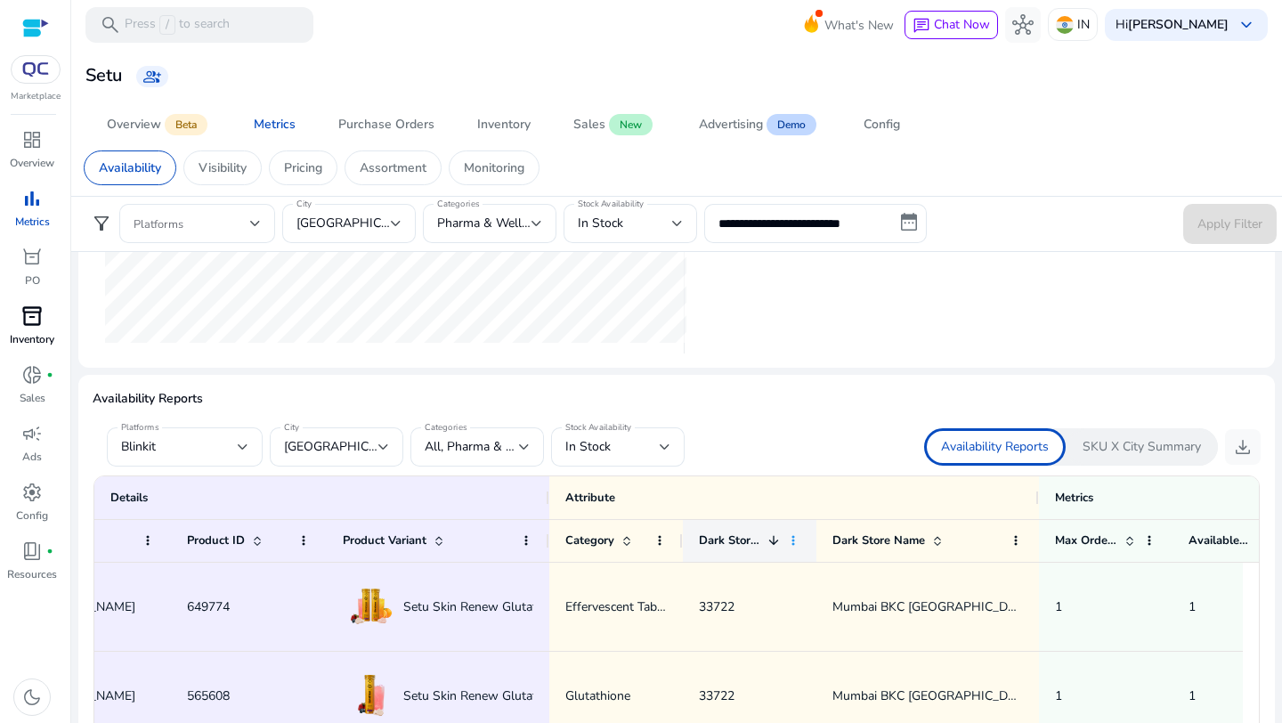
click at [792, 538] on span at bounding box center [793, 540] width 14 height 14
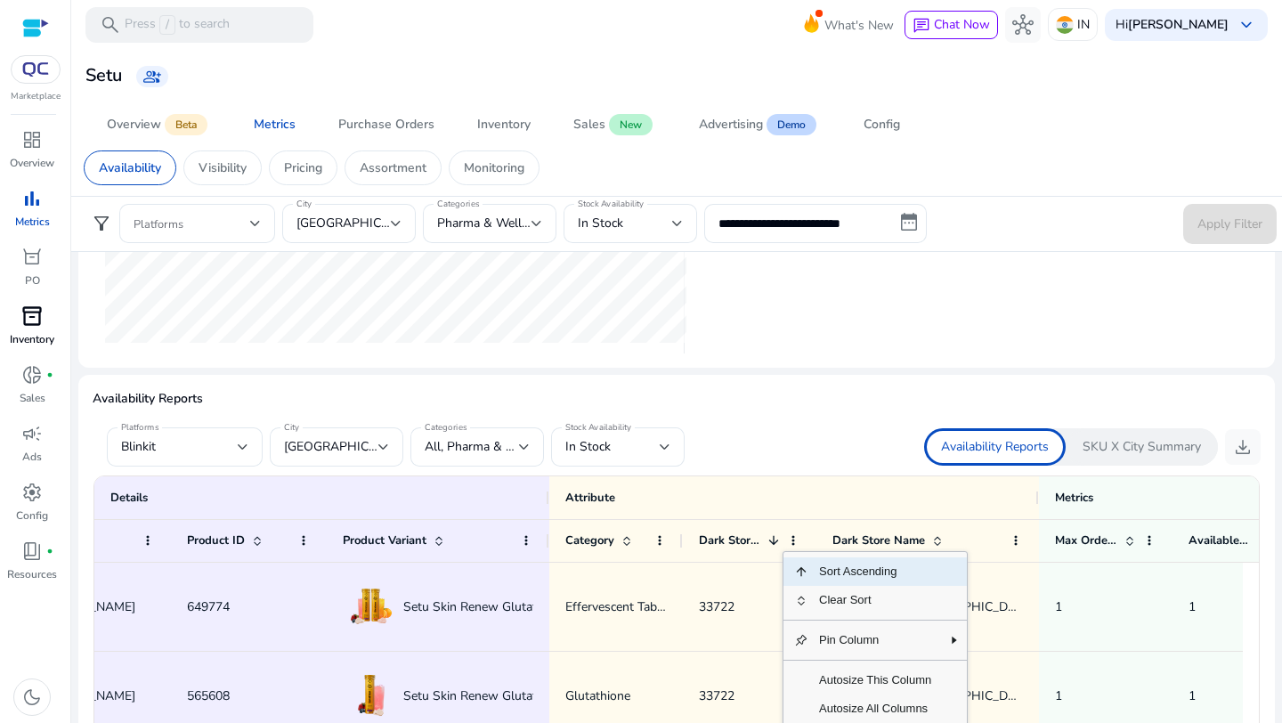
click at [801, 410] on div "Availability Reports Platforms Blinkit City [GEOGRAPHIC_DATA] Categories All, P…" at bounding box center [677, 695] width 1168 height 612
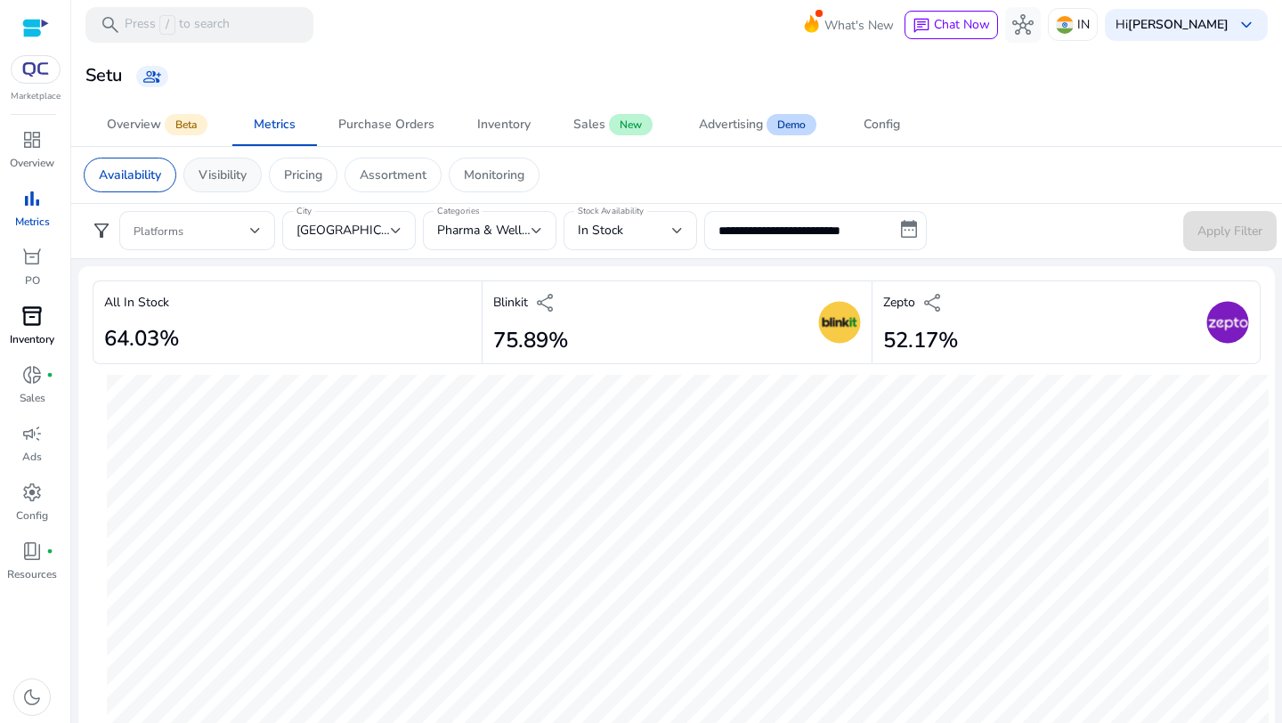
click at [232, 174] on p "Visibility" at bounding box center [223, 175] width 48 height 19
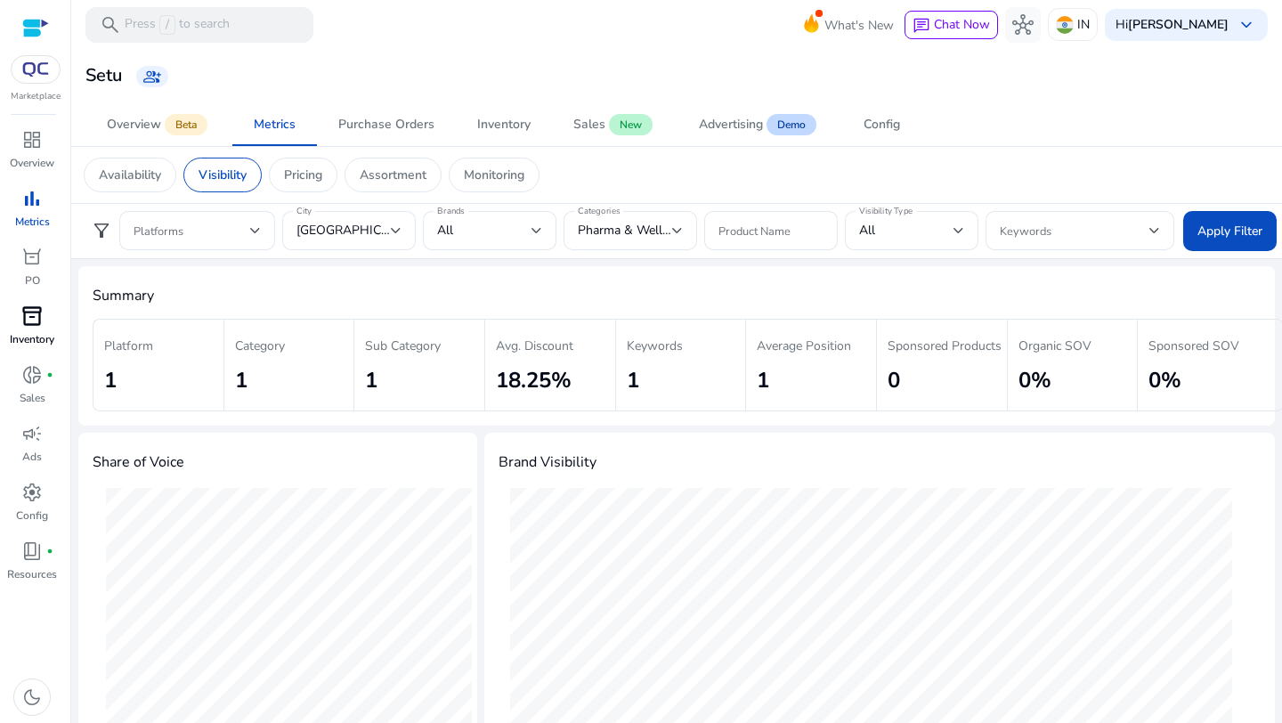
click at [570, 305] on h4 "Summary" at bounding box center [677, 296] width 1168 height 17
click at [255, 228] on div at bounding box center [255, 230] width 11 height 7
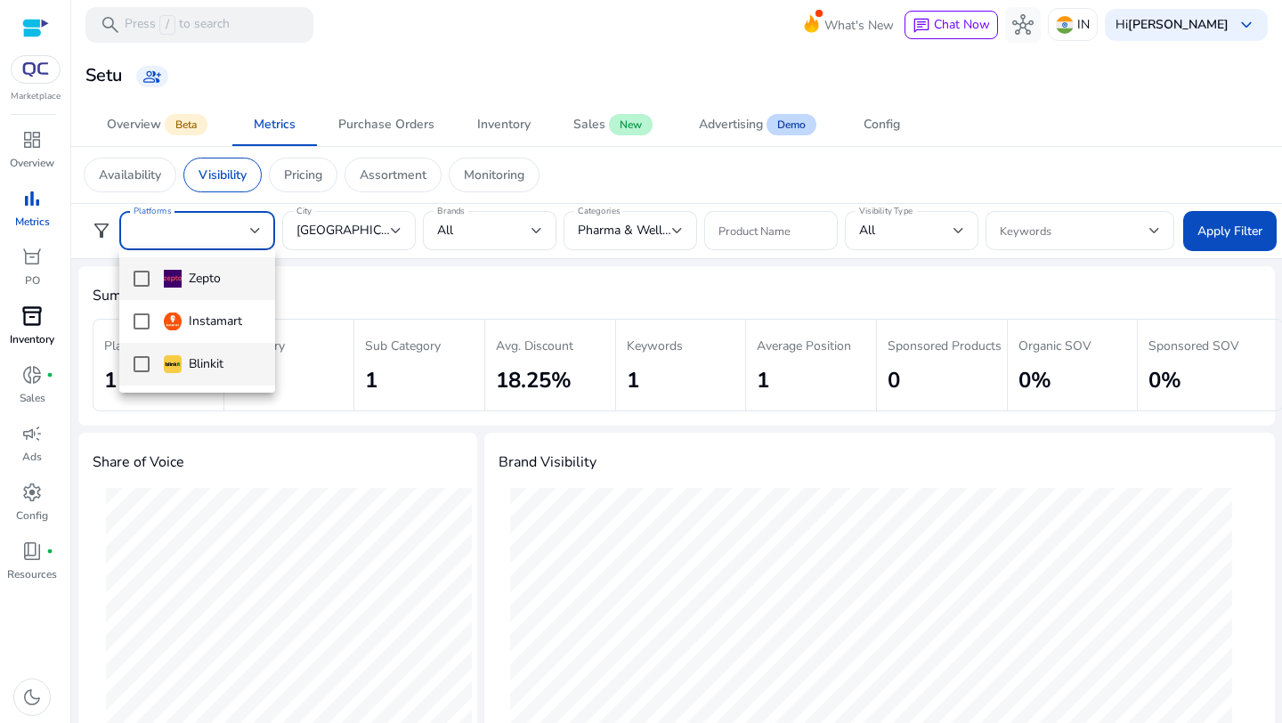
click at [137, 367] on mat-pseudo-checkbox at bounding box center [142, 364] width 16 height 16
click at [389, 317] on div at bounding box center [641, 361] width 1282 height 723
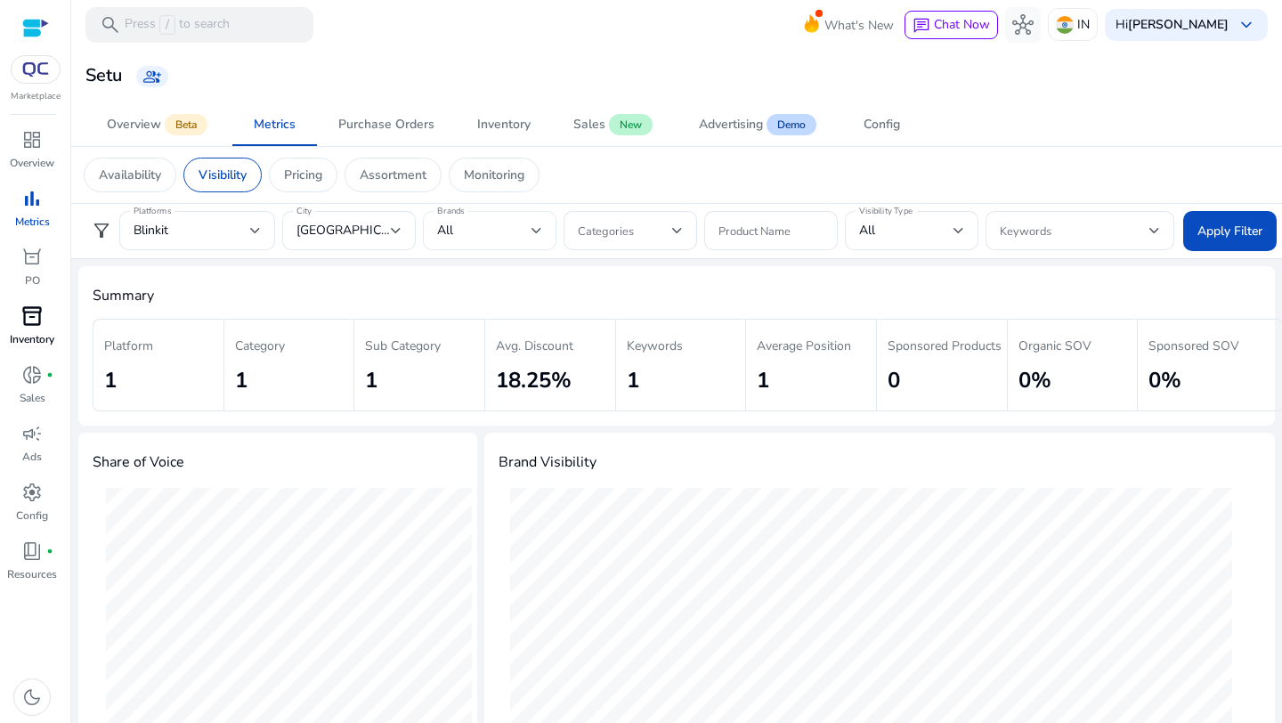
click at [536, 233] on div at bounding box center [537, 230] width 11 height 21
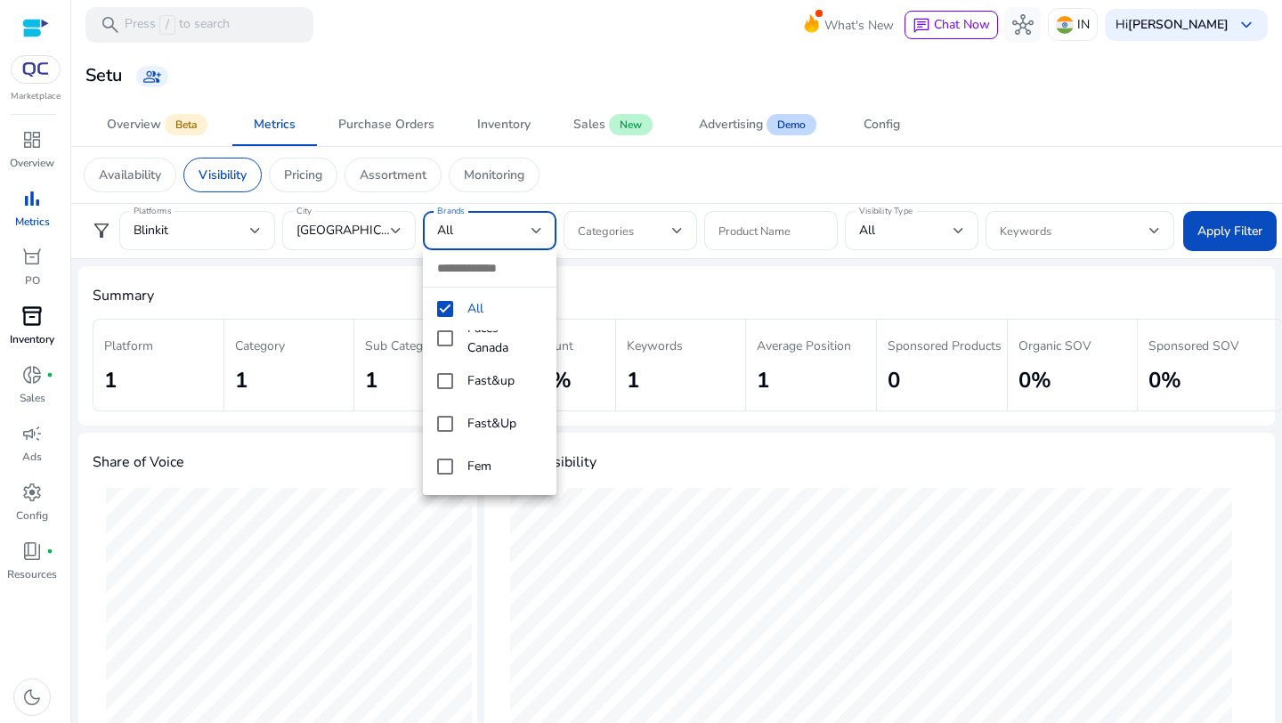
click at [637, 286] on div at bounding box center [641, 361] width 1282 height 723
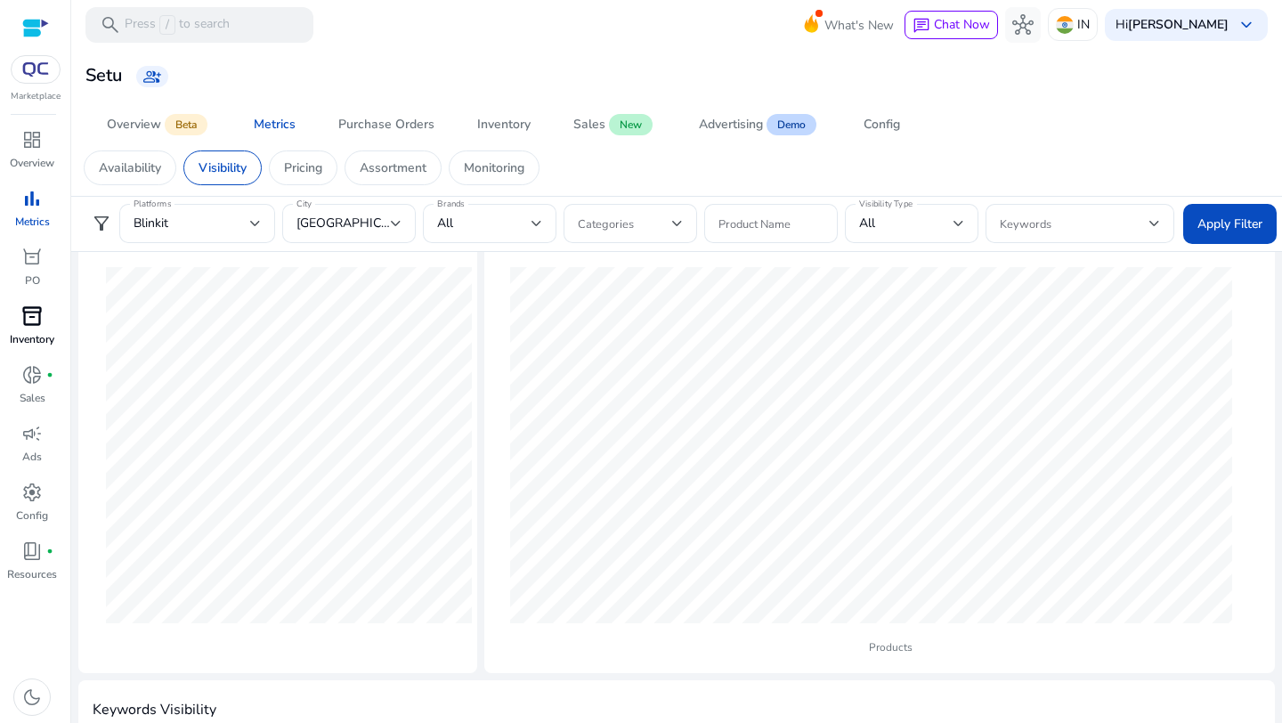
click at [358, 673] on div "Share of Voice Brand Visibility Market Share Ace Blend : 2%" at bounding box center [277, 442] width 399 height 461
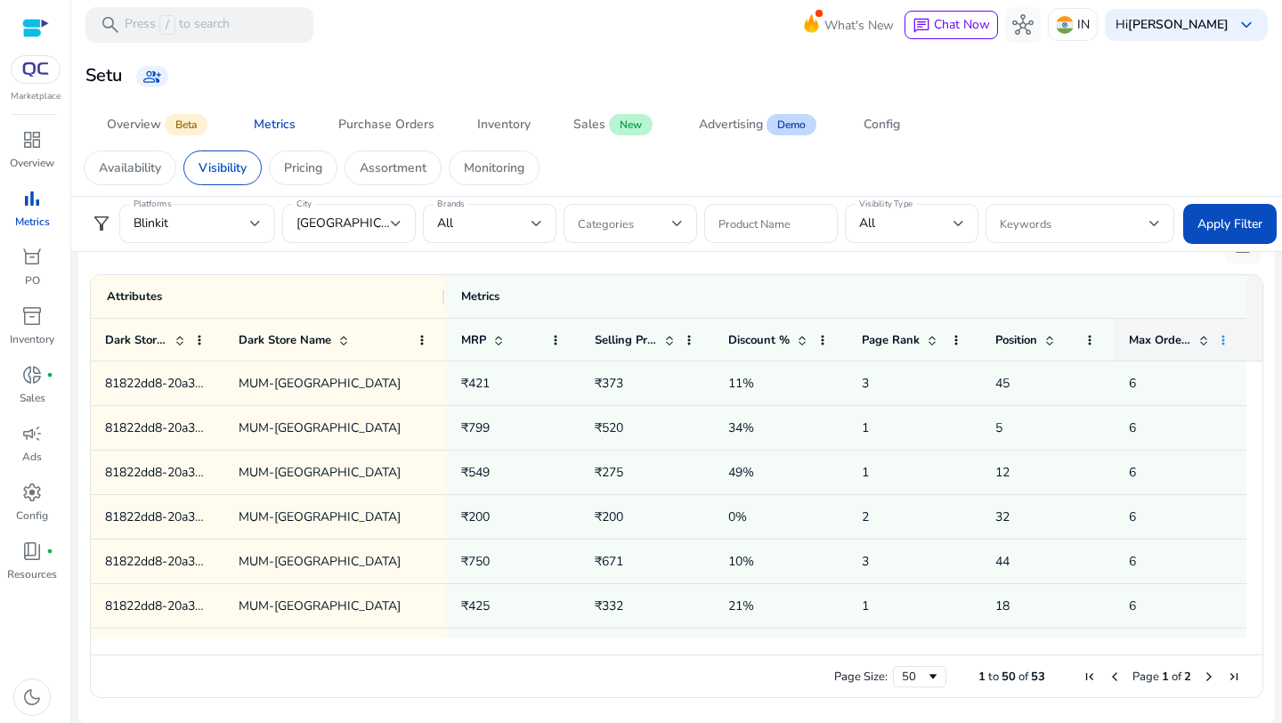
click at [1216, 341] on span at bounding box center [1223, 340] width 14 height 14
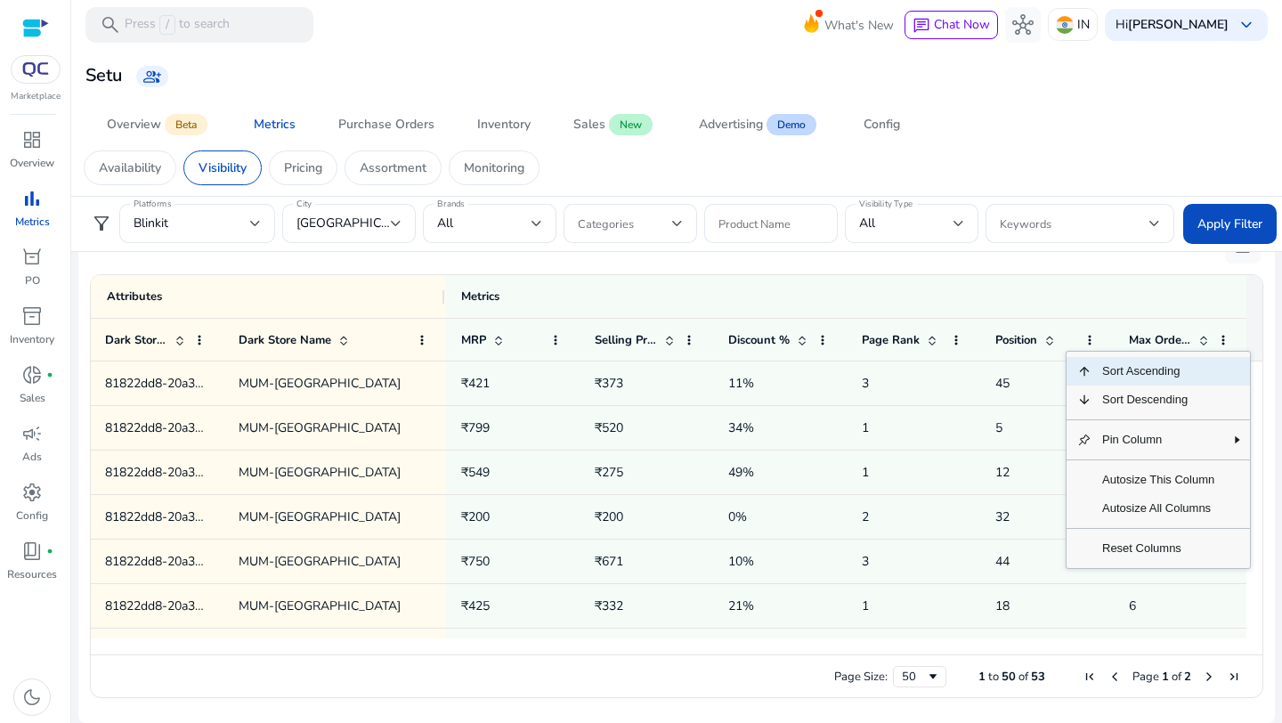
click at [944, 243] on div "filter_alt Platforms Blinkit City Mumbai Brands All Categories Product Name Vis…" at bounding box center [626, 223] width 1098 height 39
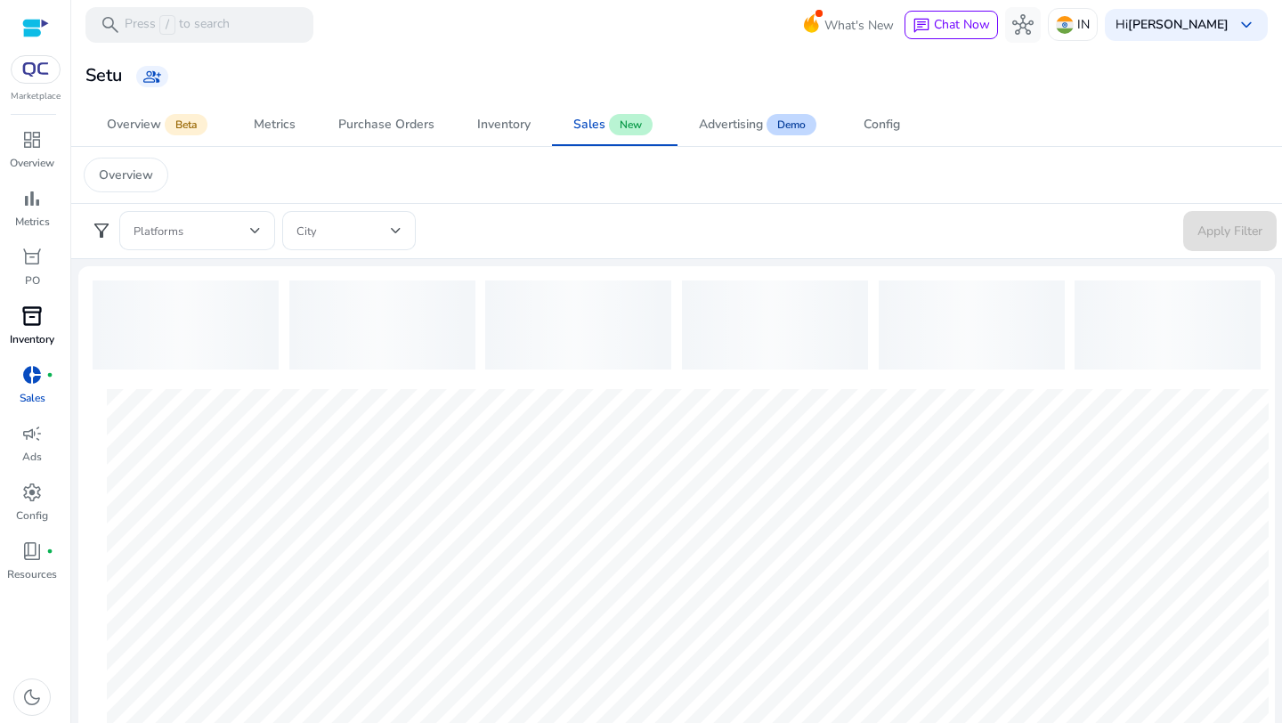
click at [33, 325] on span "inventory_2" at bounding box center [31, 315] width 21 height 21
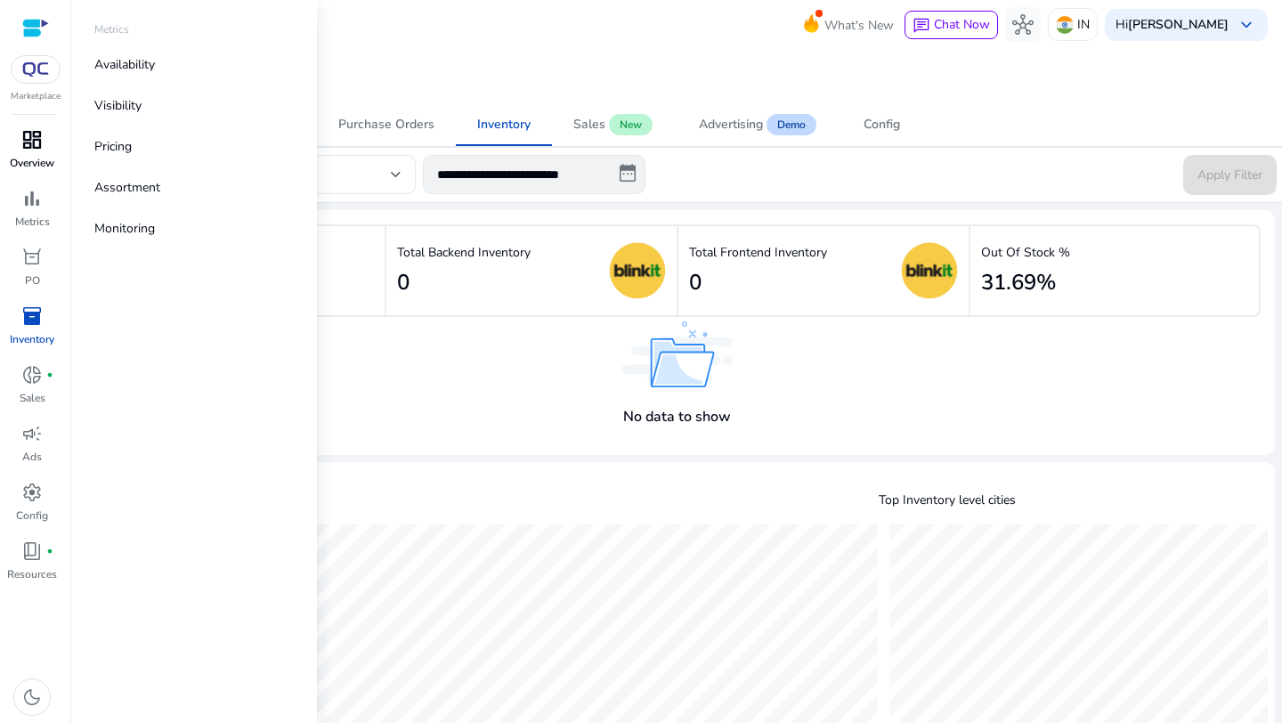
click at [32, 149] on span "dashboard" at bounding box center [31, 139] width 21 height 21
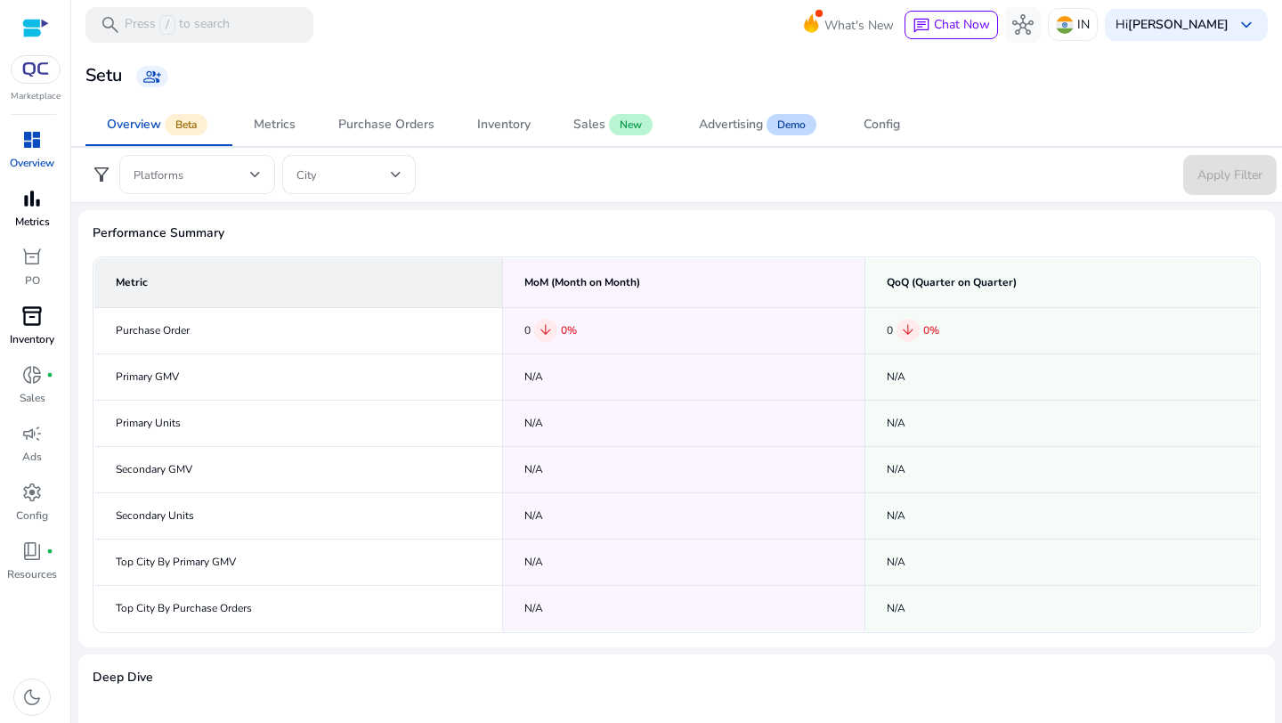
click at [38, 209] on span "bar_chart" at bounding box center [31, 198] width 21 height 21
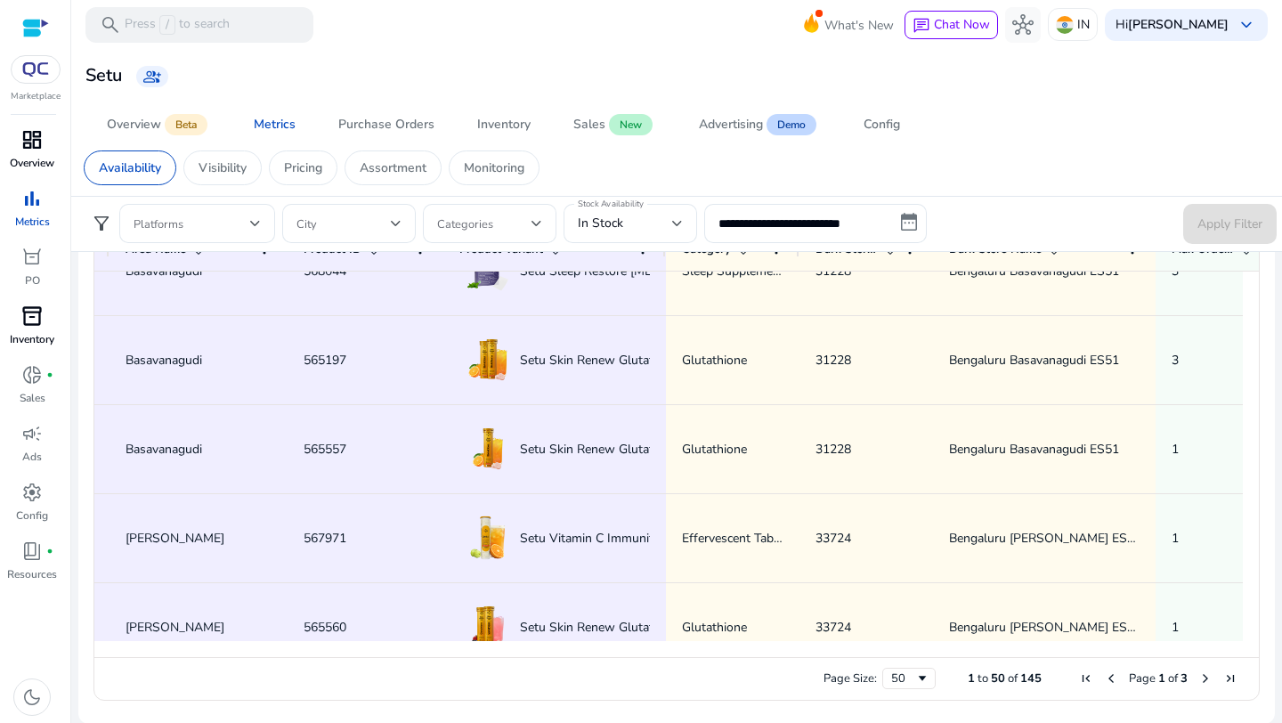
scroll to position [0, 360]
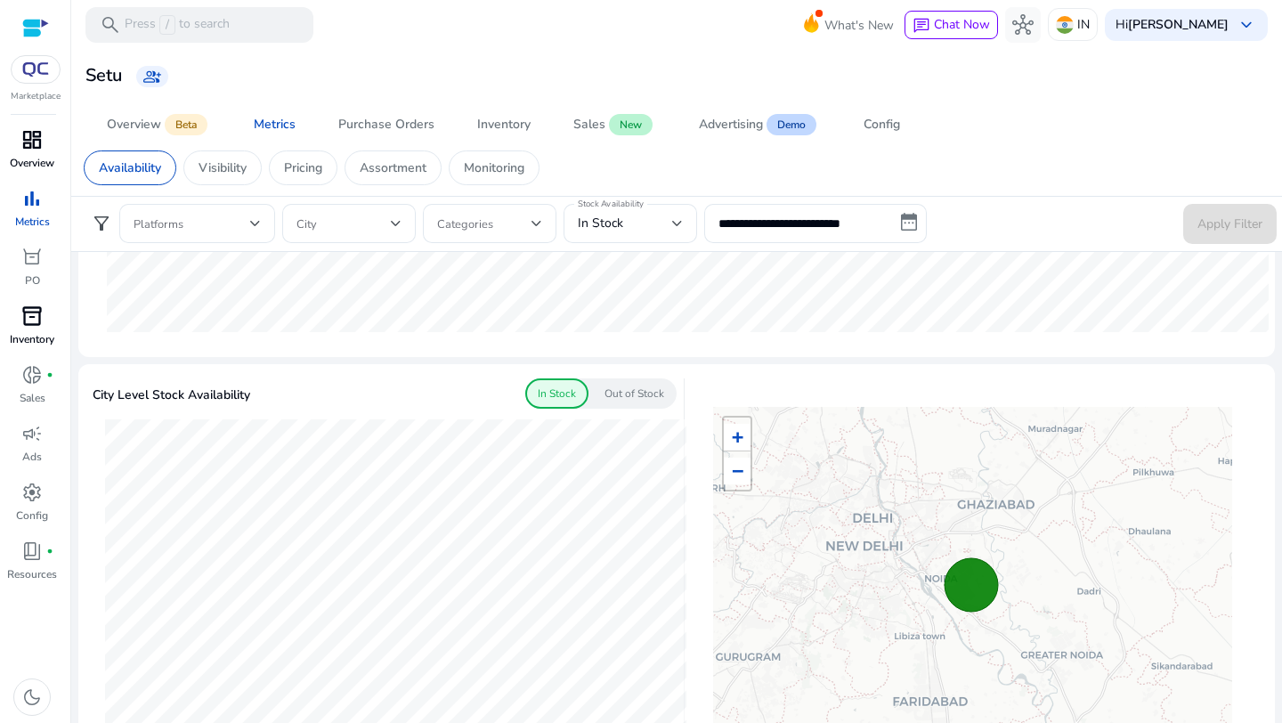
click at [630, 396] on p "Out of Stock" at bounding box center [635, 394] width 60 height 16
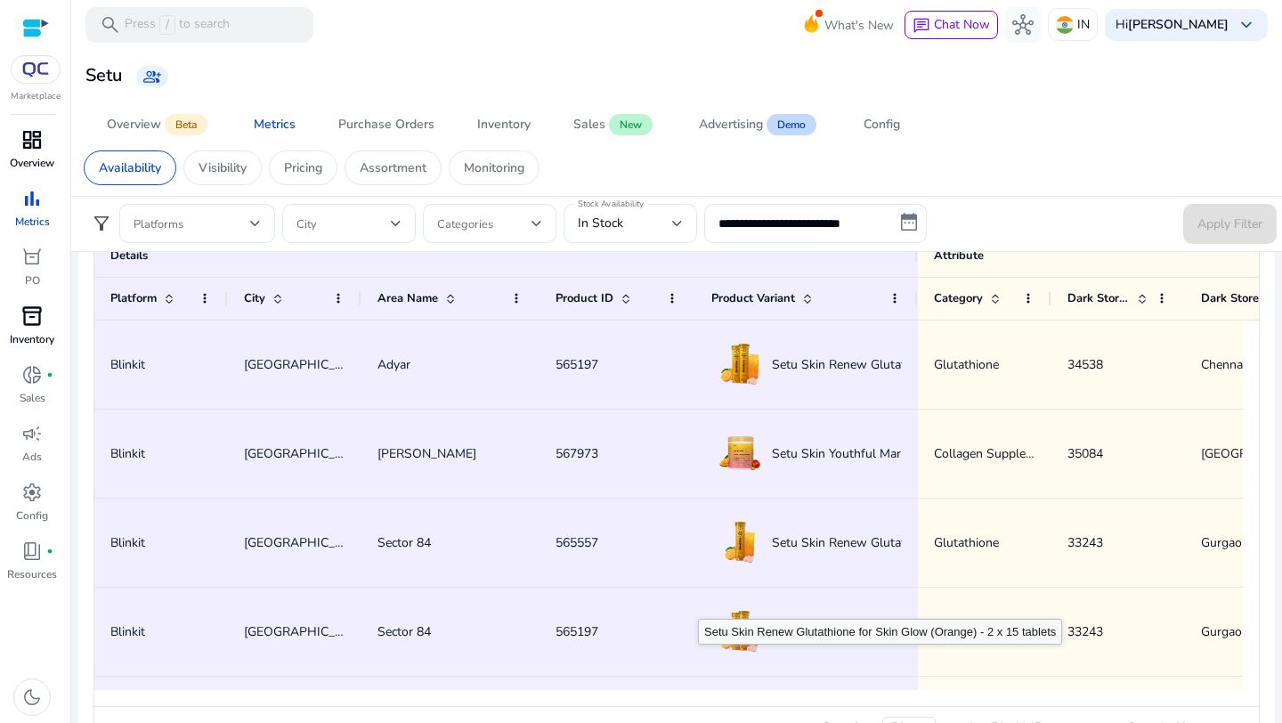
scroll to position [1212, 0]
